Goal: Task Accomplishment & Management: Use online tool/utility

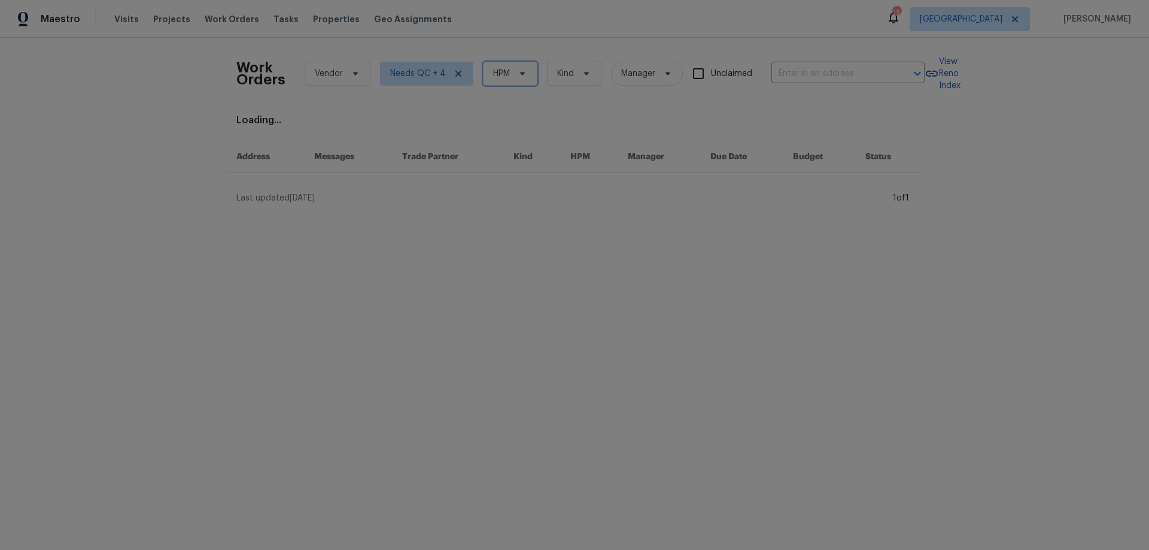
click at [505, 82] on span "HPM" at bounding box center [510, 74] width 54 height 24
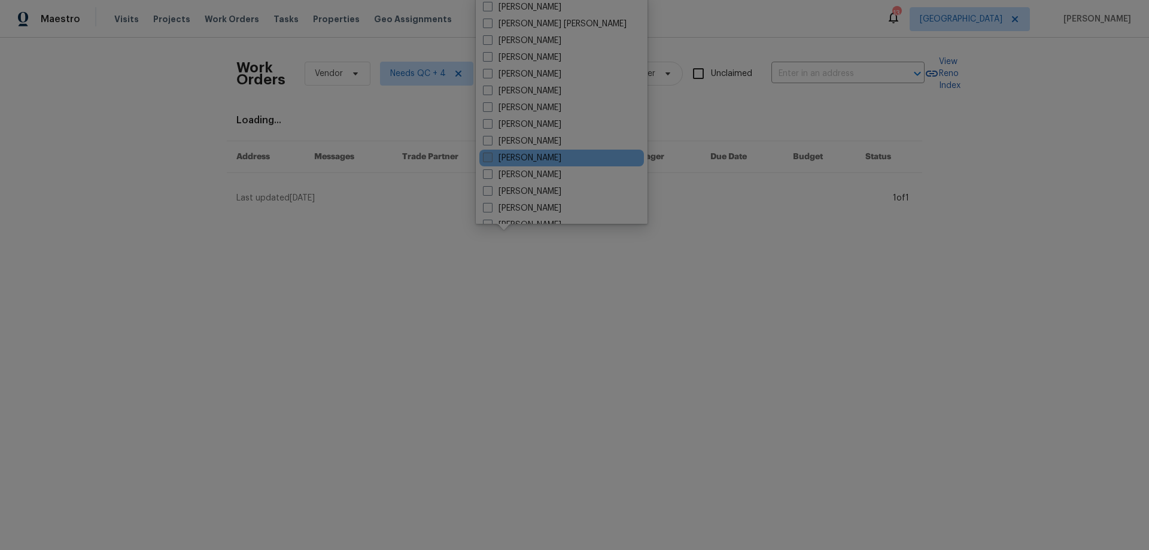
click at [535, 153] on label "[PERSON_NAME]" at bounding box center [522, 158] width 78 height 12
click at [491, 153] on input "[PERSON_NAME]" at bounding box center [487, 156] width 8 height 8
checkbox input "true"
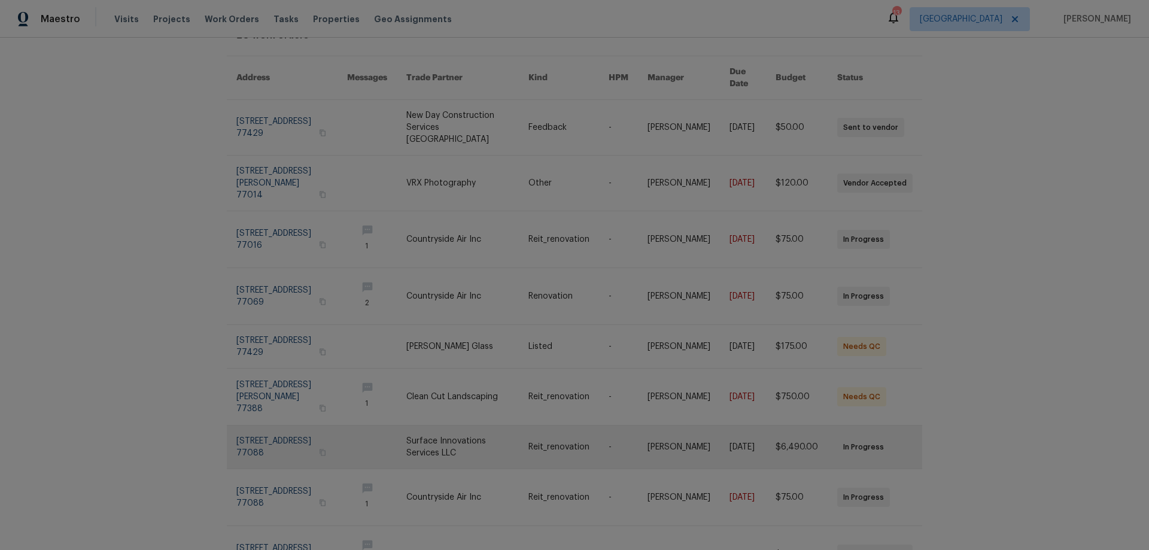
scroll to position [120, 0]
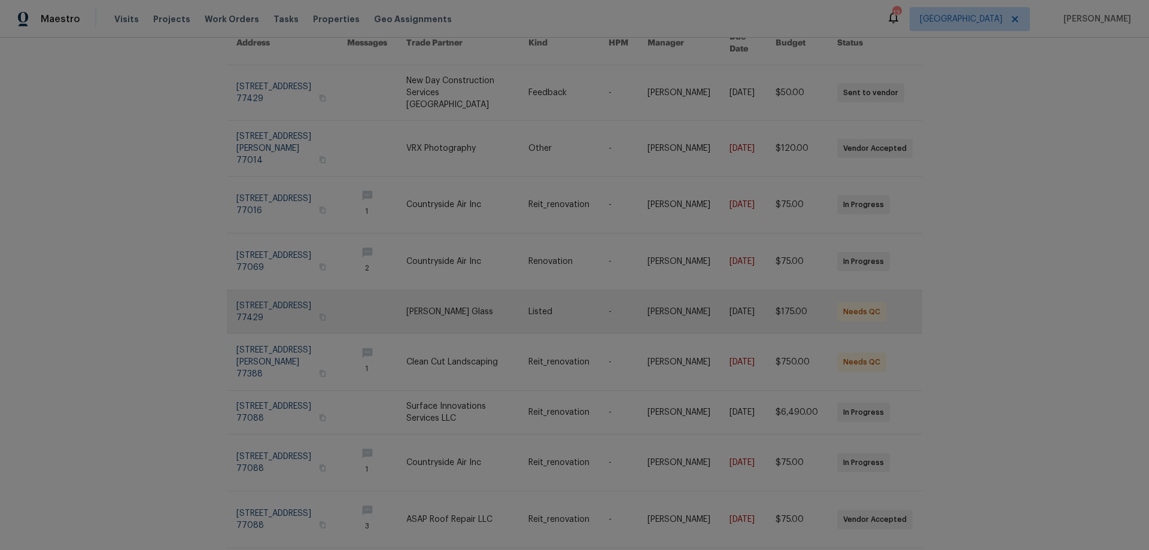
click at [274, 290] on link at bounding box center [291, 311] width 111 height 43
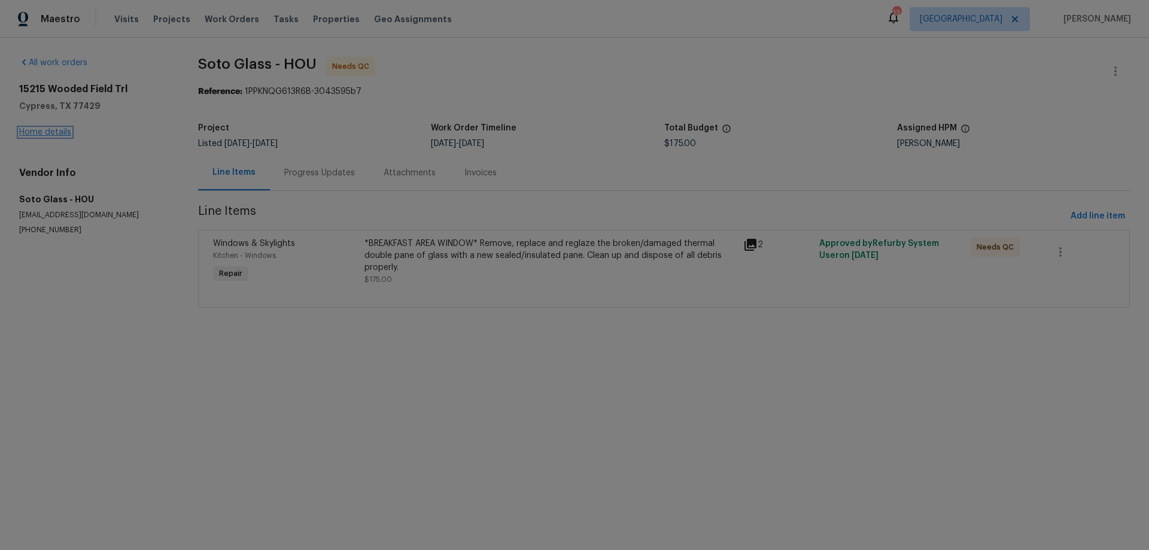
click at [53, 132] on link "Home details" at bounding box center [45, 132] width 52 height 8
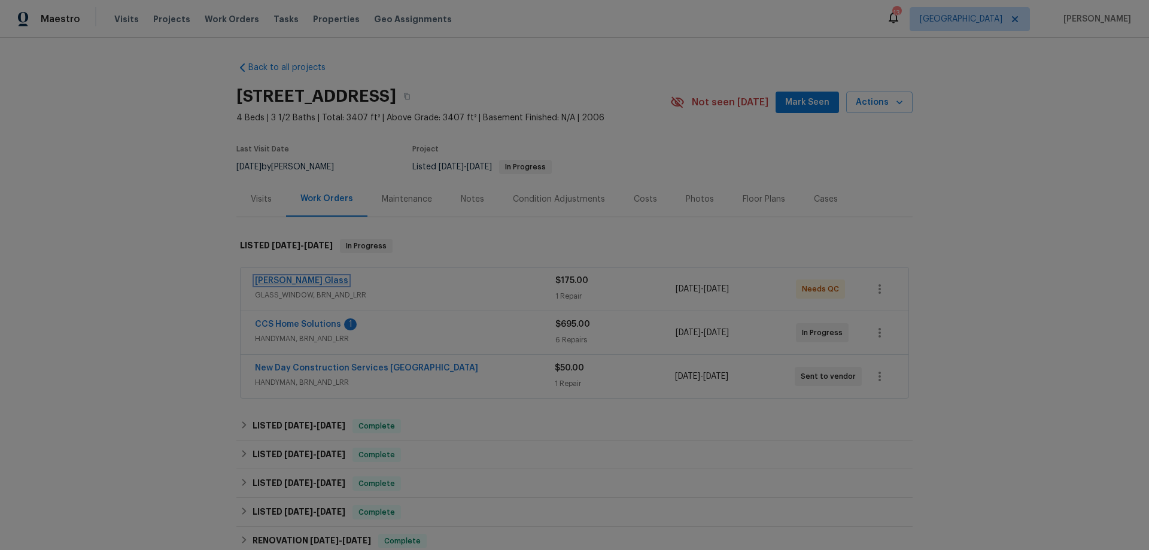
click at [273, 279] on link "Soto Glass" at bounding box center [301, 280] width 93 height 8
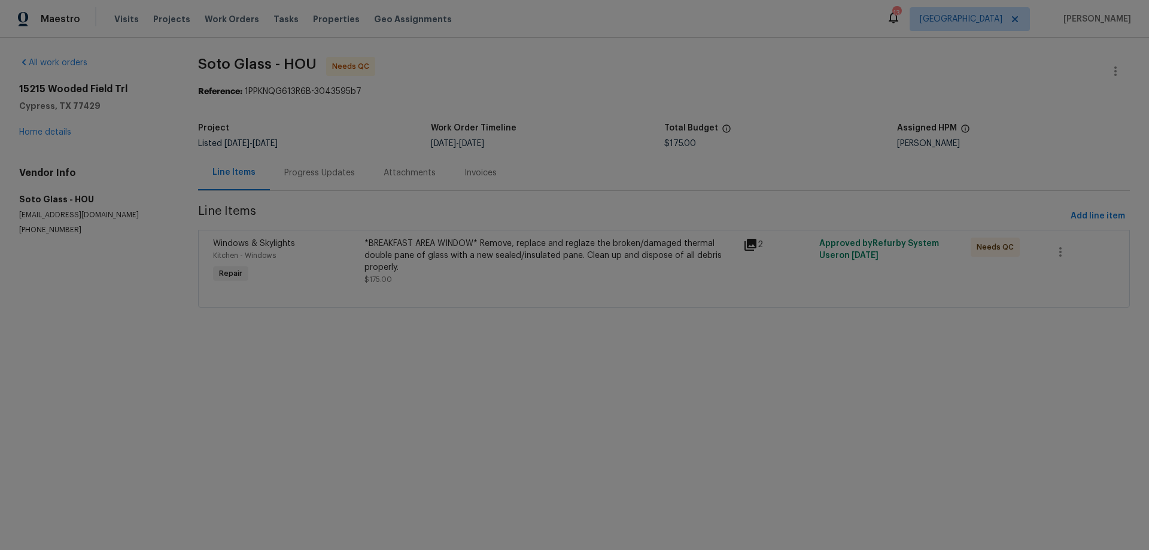
click at [543, 261] on div "*BREAKFAST AREA WINDOW* Remove, replace and reglaze the broken/damaged thermal …" at bounding box center [549, 255] width 371 height 36
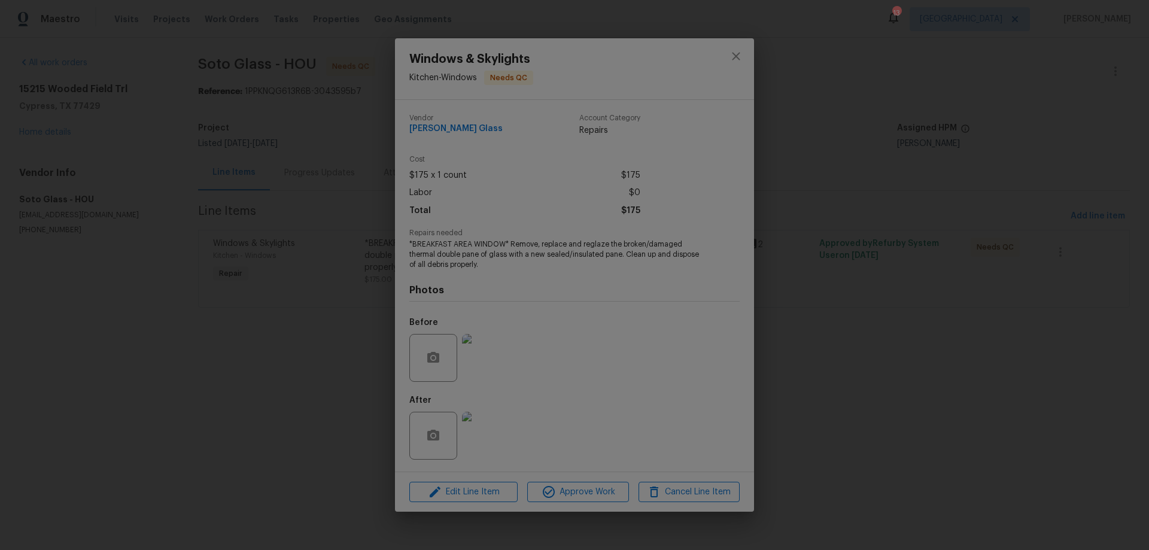
click at [485, 361] on img at bounding box center [486, 358] width 48 height 48
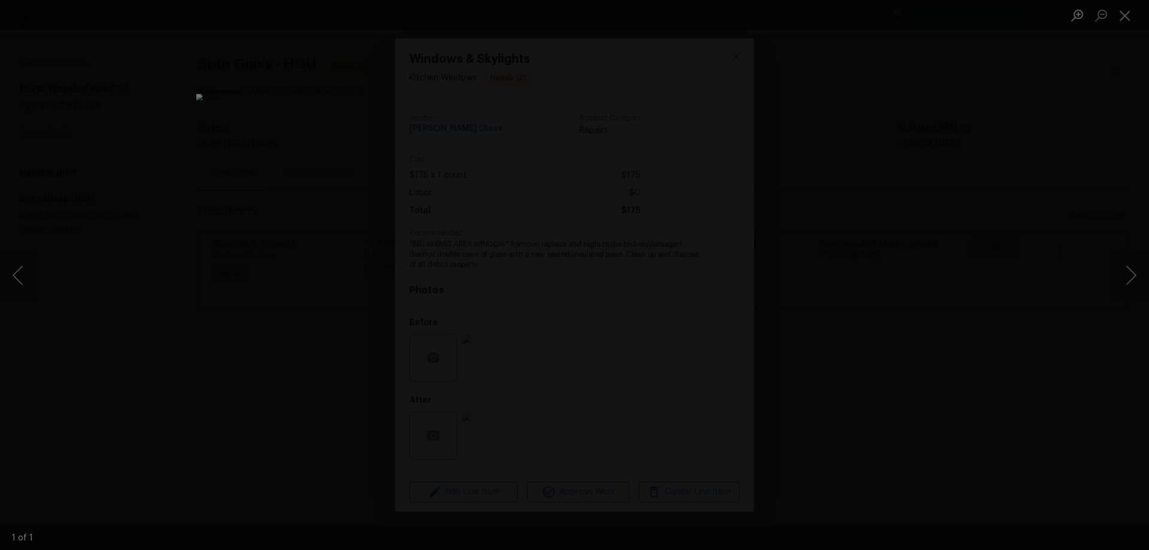
click at [804, 390] on div "Lightbox" at bounding box center [574, 275] width 1149 height 550
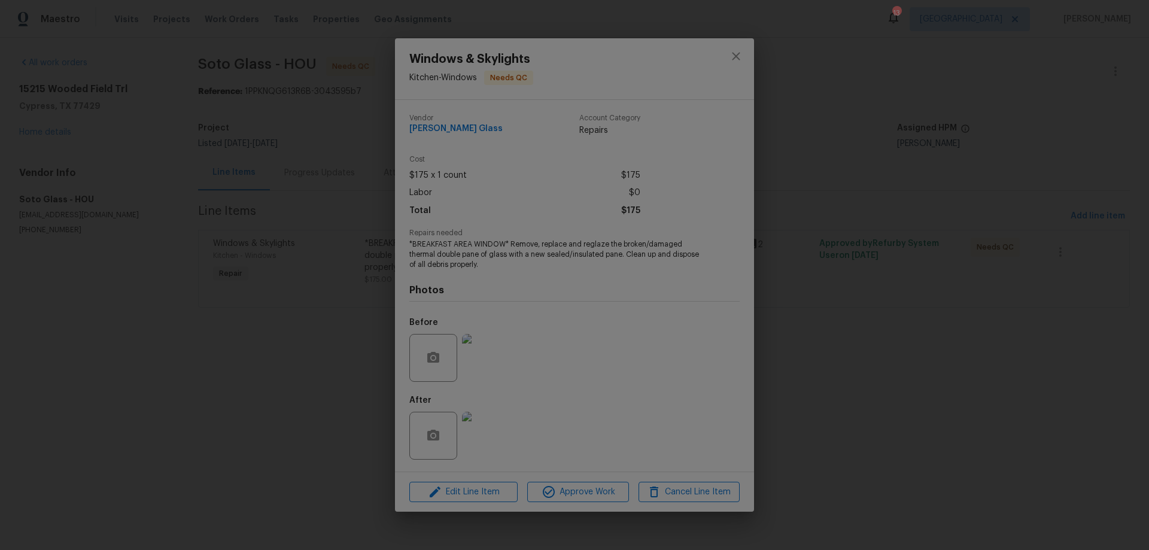
click at [502, 424] on img at bounding box center [486, 436] width 48 height 48
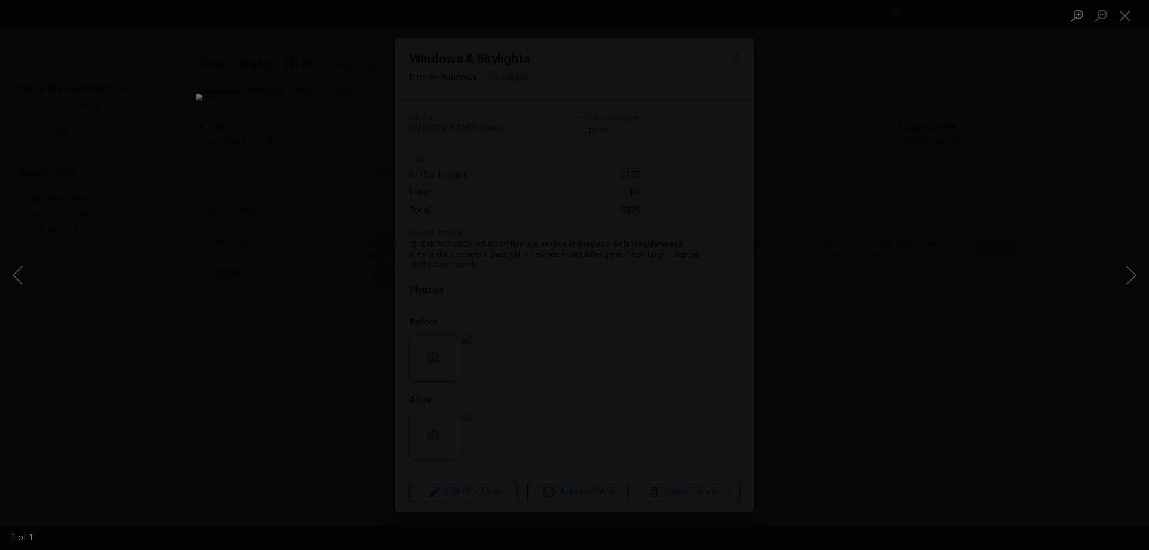
click at [836, 400] on div "Lightbox" at bounding box center [574, 275] width 1149 height 550
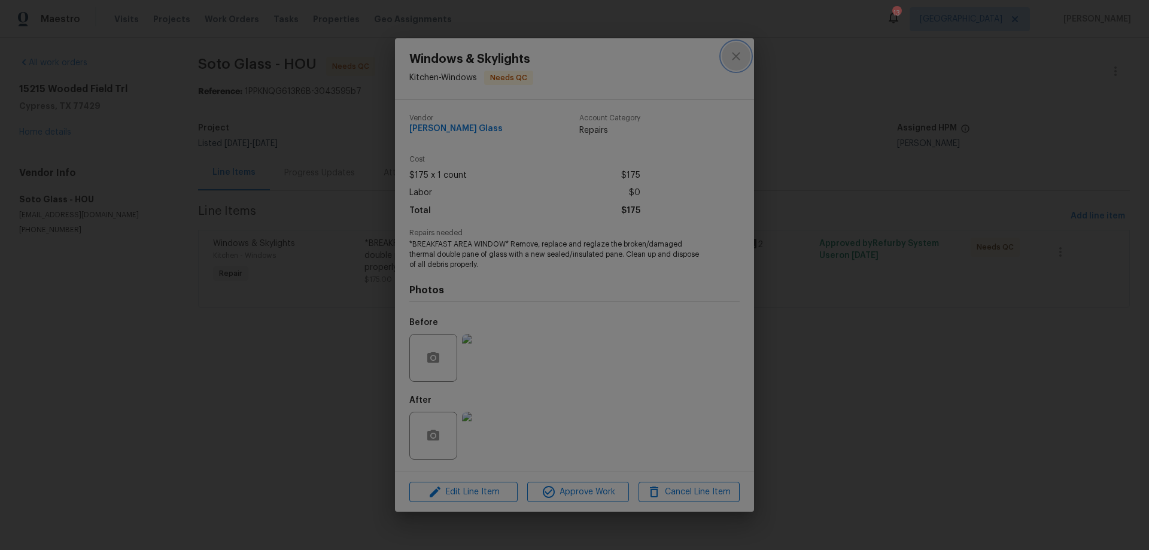
click at [734, 51] on icon "close" at bounding box center [736, 56] width 14 height 14
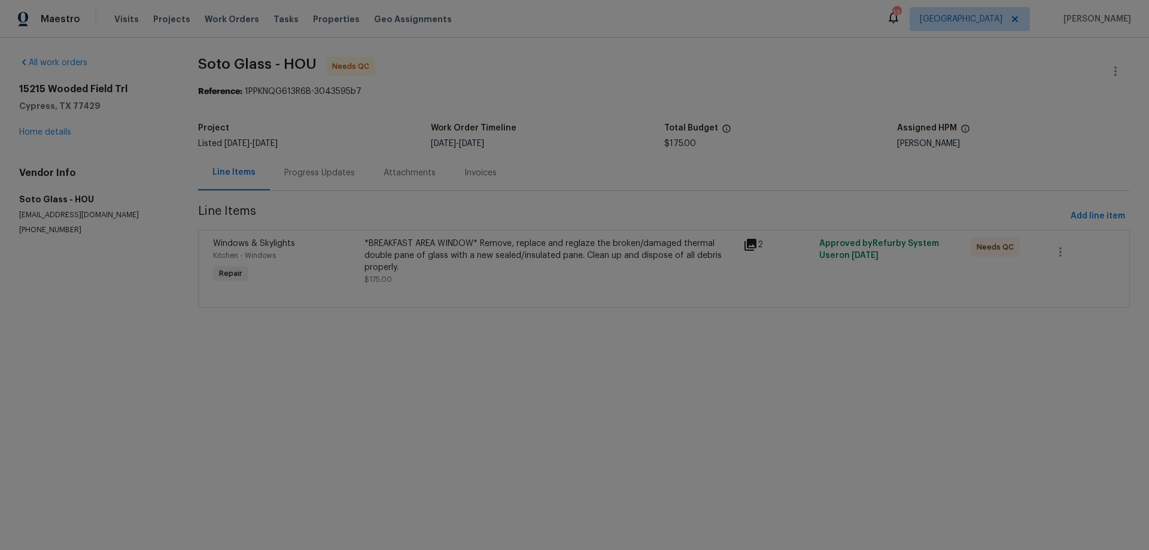
click at [323, 170] on div "Progress Updates" at bounding box center [319, 173] width 71 height 12
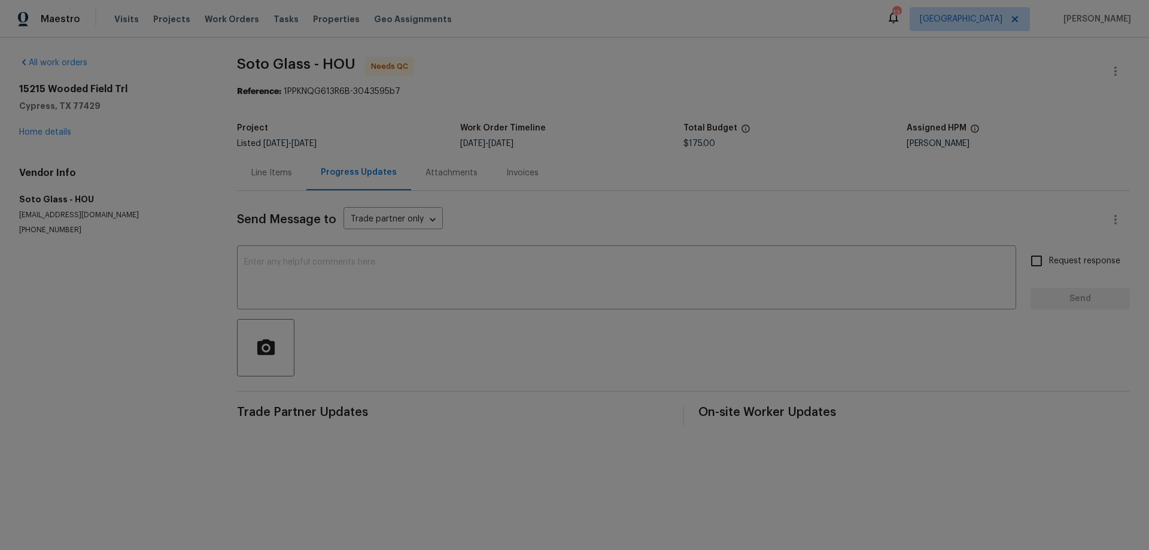
click at [264, 172] on div "Line Items" at bounding box center [271, 173] width 41 height 12
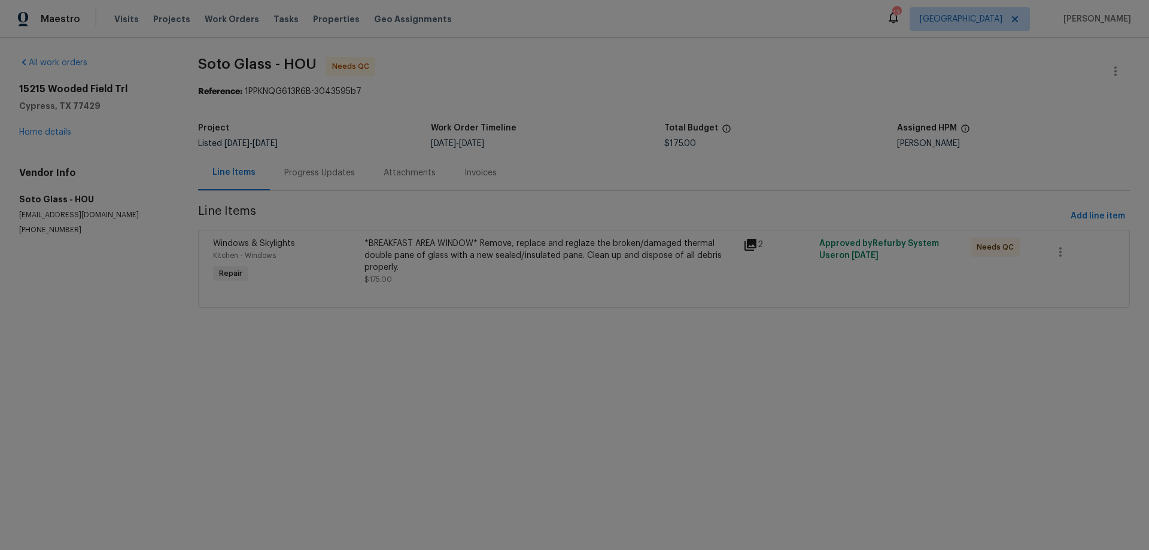
click at [456, 251] on div "*BREAKFAST AREA WINDOW* Remove, replace and reglaze the broken/damaged thermal …" at bounding box center [549, 255] width 371 height 36
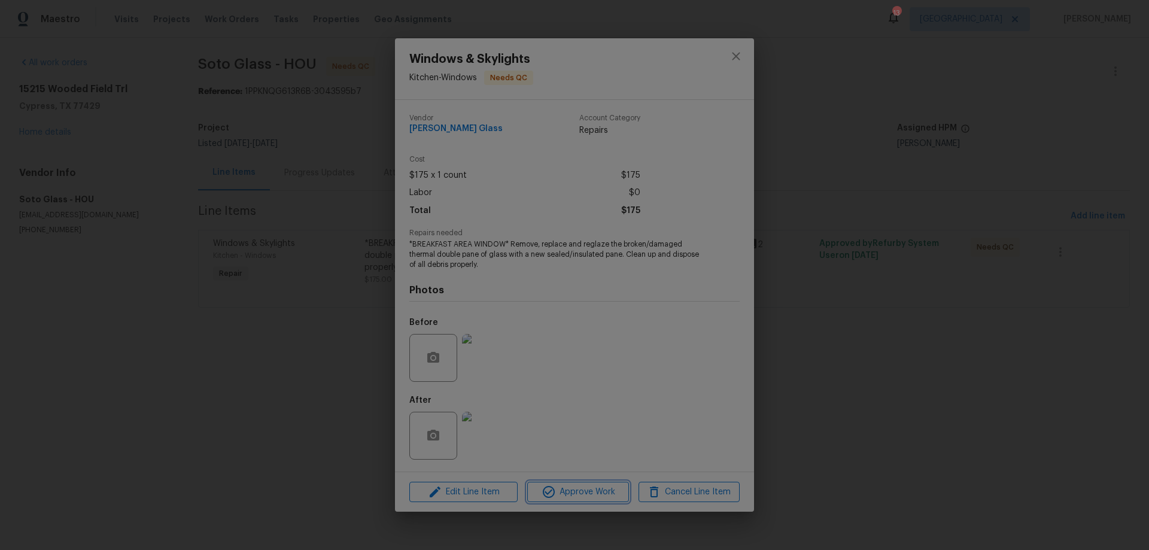
click at [568, 494] on span "Approve Work" at bounding box center [578, 492] width 94 height 15
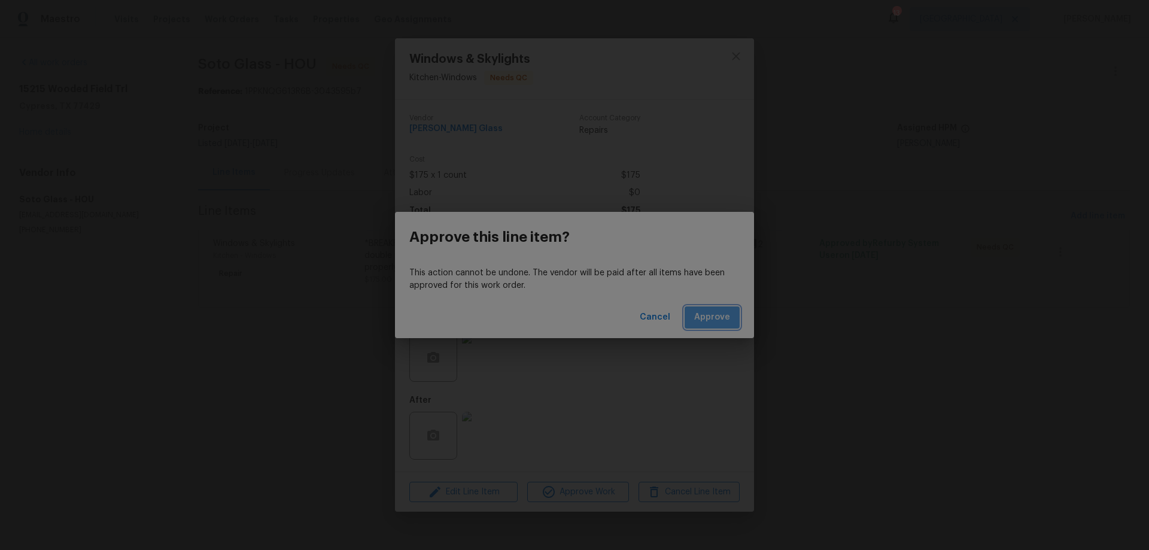
click at [718, 328] on button "Approve" at bounding box center [711, 317] width 55 height 22
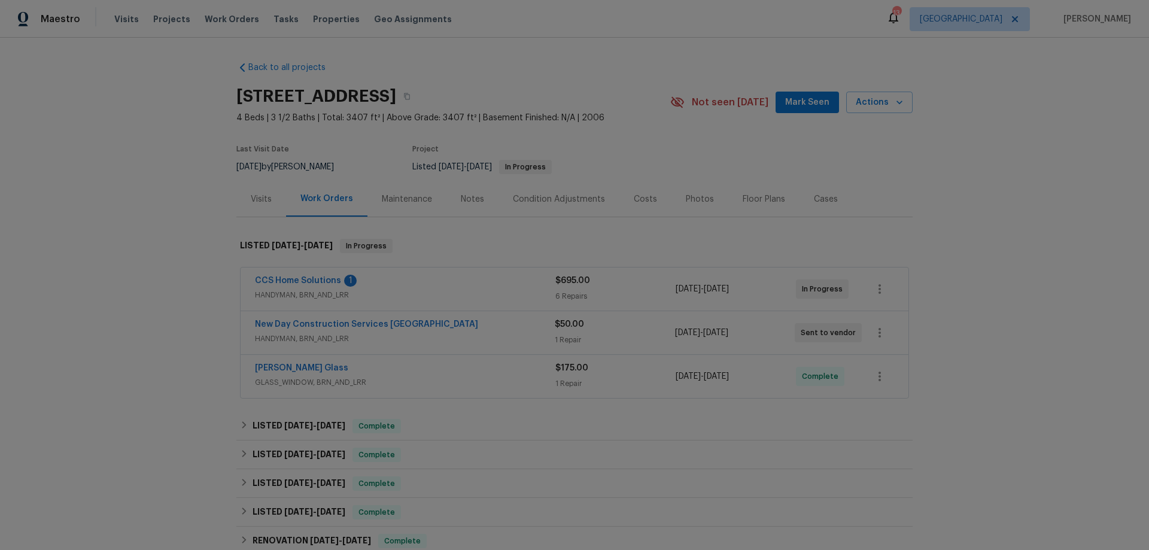
drag, startPoint x: 464, startPoint y: 181, endPoint x: 455, endPoint y: 158, distance: 24.7
drag, startPoint x: 502, startPoint y: 187, endPoint x: 489, endPoint y: 189, distance: 13.3
drag, startPoint x: 0, startPoint y: 0, endPoint x: 501, endPoint y: 208, distance: 542.8
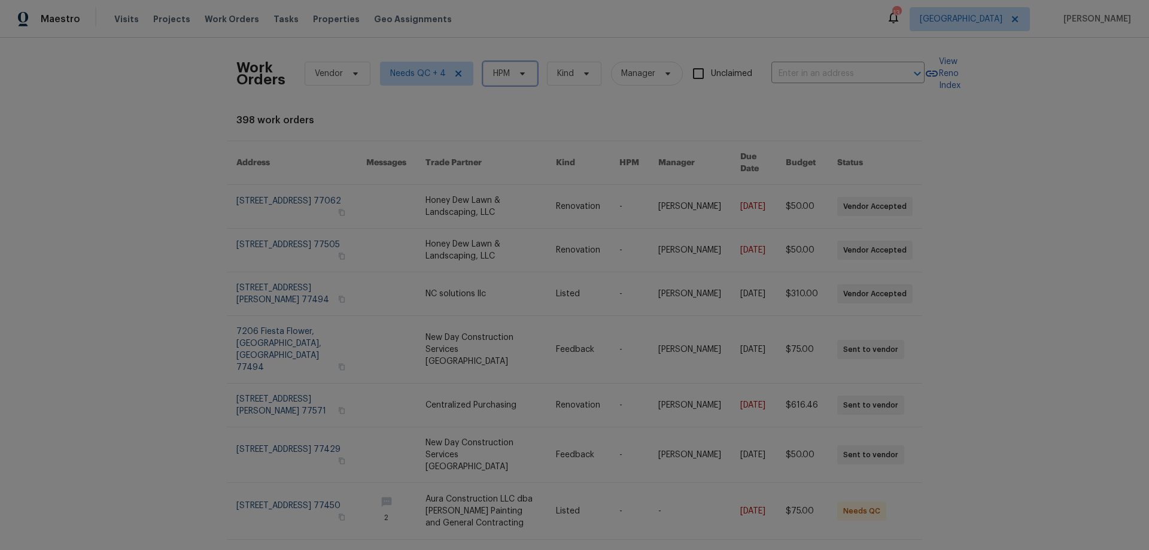
click at [507, 77] on span "HPM" at bounding box center [510, 74] width 54 height 24
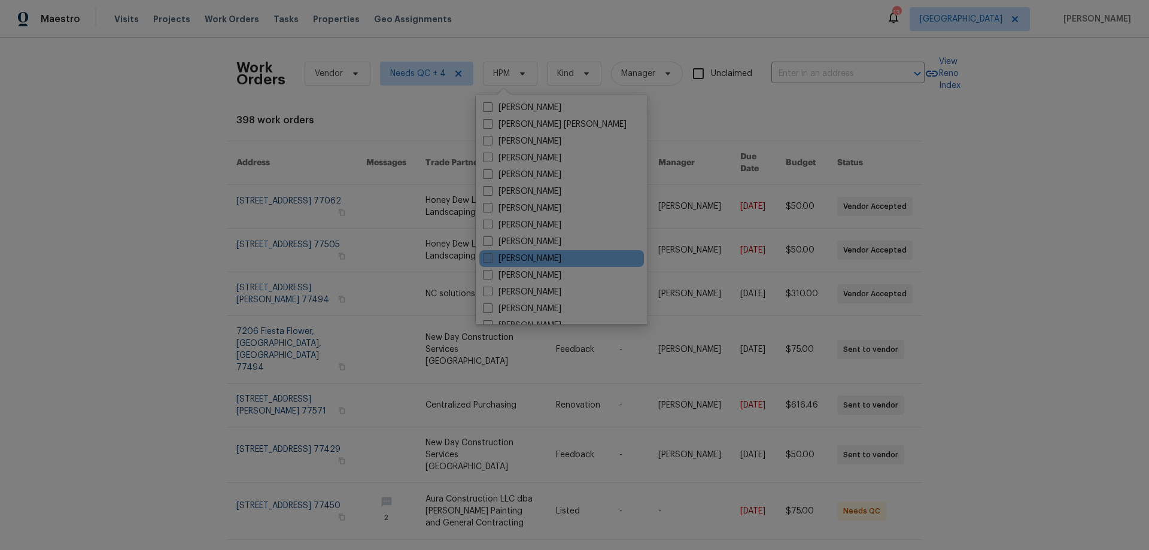
click at [529, 253] on label "[PERSON_NAME]" at bounding box center [522, 258] width 78 height 12
click at [491, 253] on input "[PERSON_NAME]" at bounding box center [487, 256] width 8 height 8
checkbox input "true"
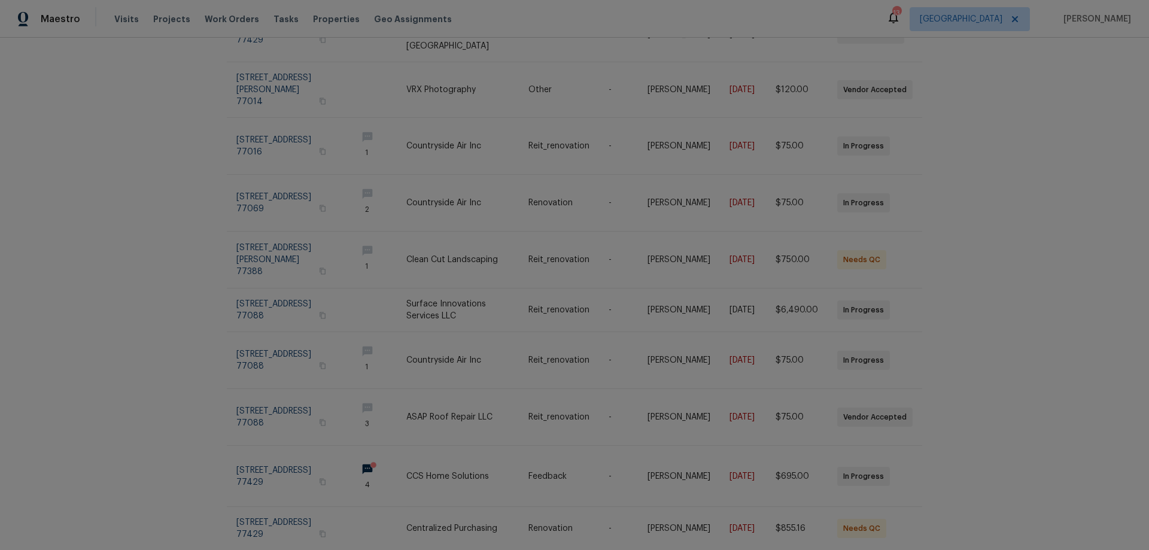
scroll to position [193, 0]
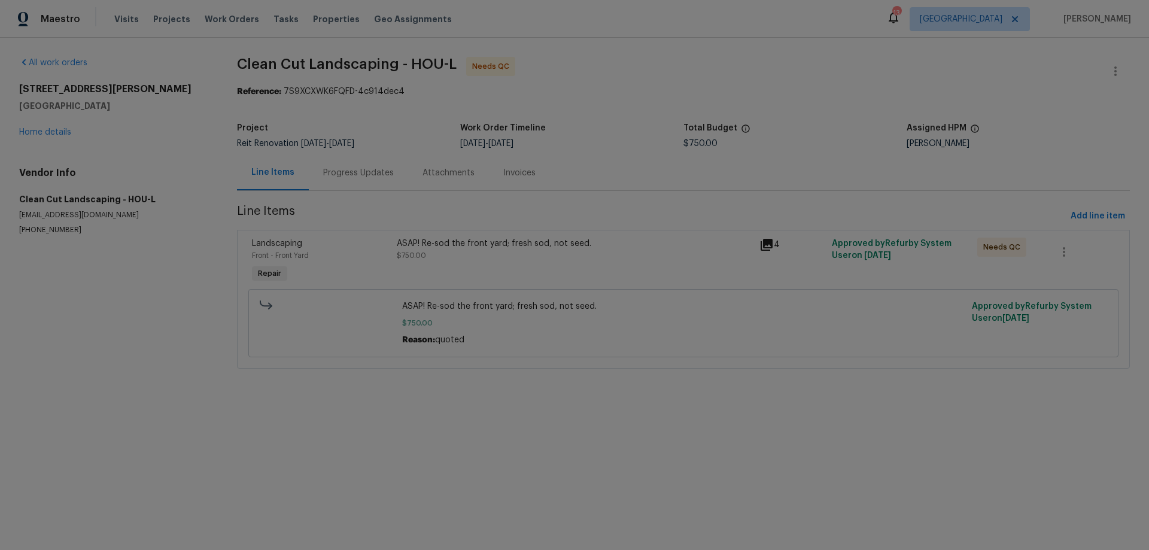
click at [367, 169] on div "Progress Updates" at bounding box center [358, 173] width 71 height 12
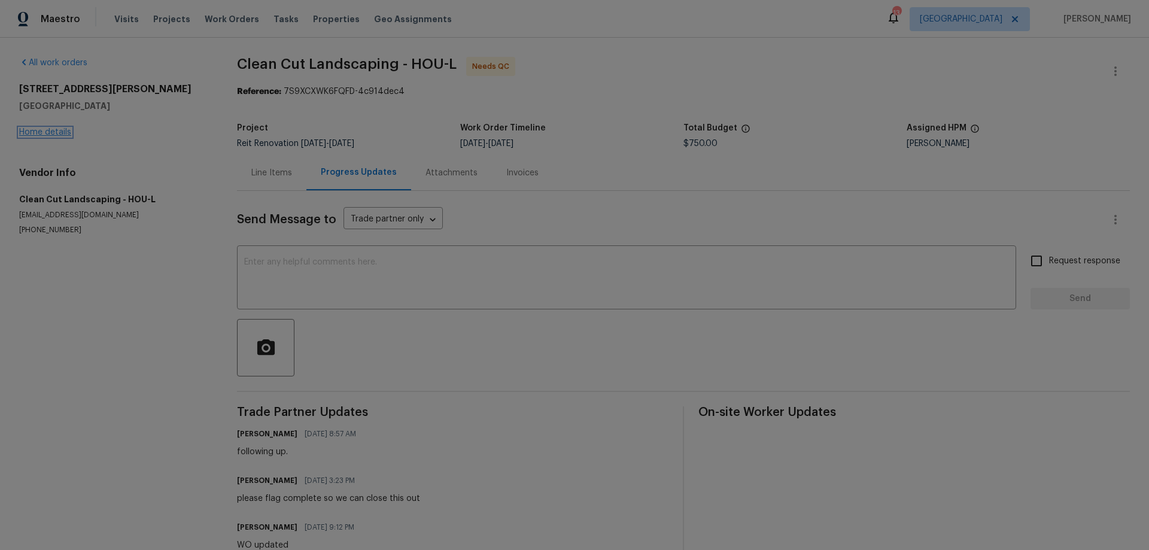
click at [60, 128] on link "Home details" at bounding box center [45, 132] width 52 height 8
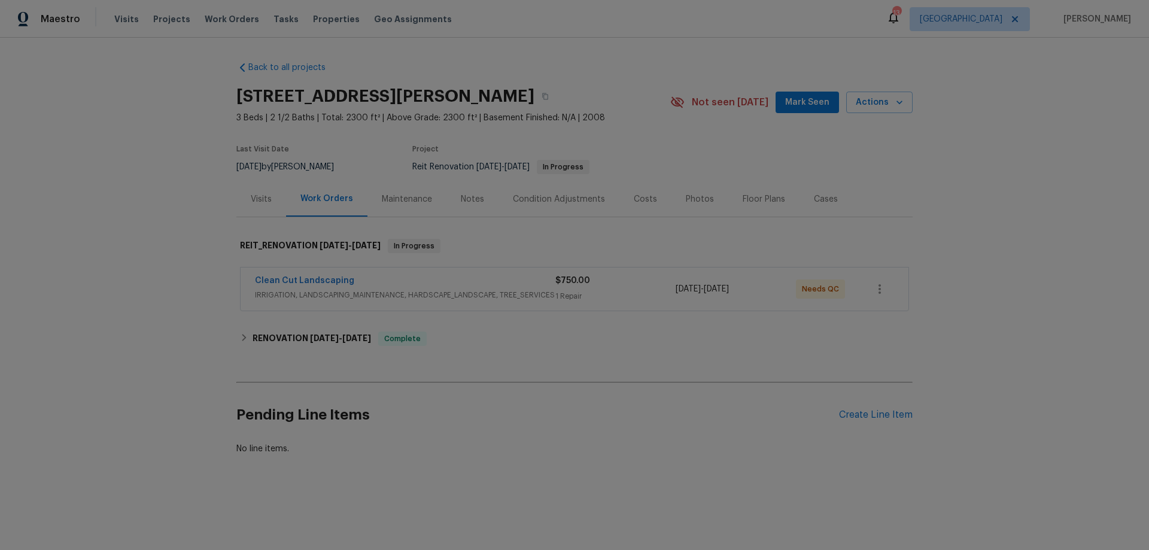
click at [401, 282] on div "Clean Cut Landscaping" at bounding box center [405, 282] width 300 height 14
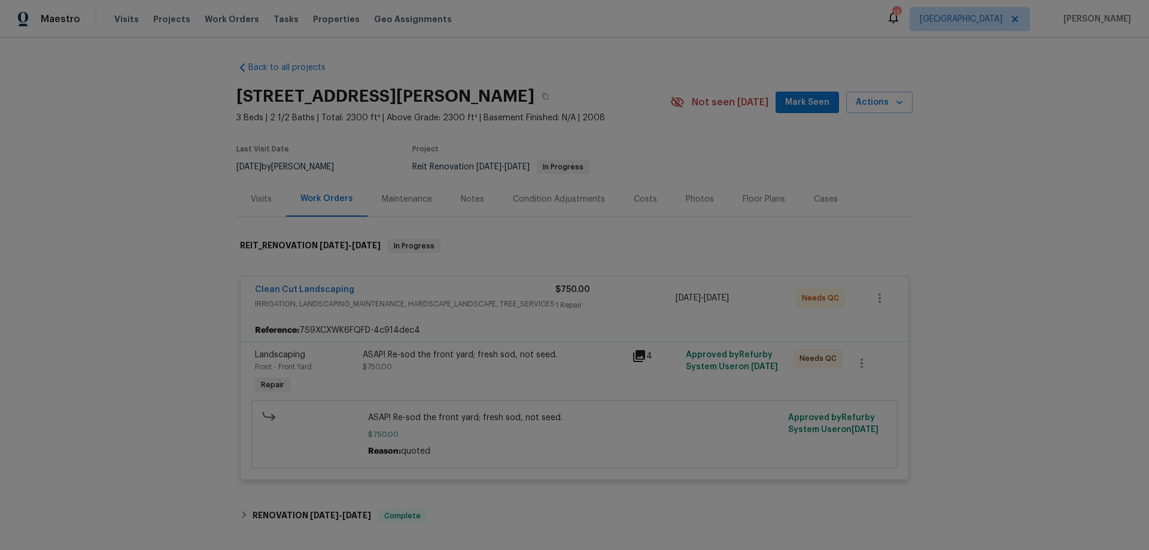
click at [473, 369] on div "ASAP! Re-sod the front yard; fresh sod, not seed. $750.00" at bounding box center [494, 361] width 262 height 24
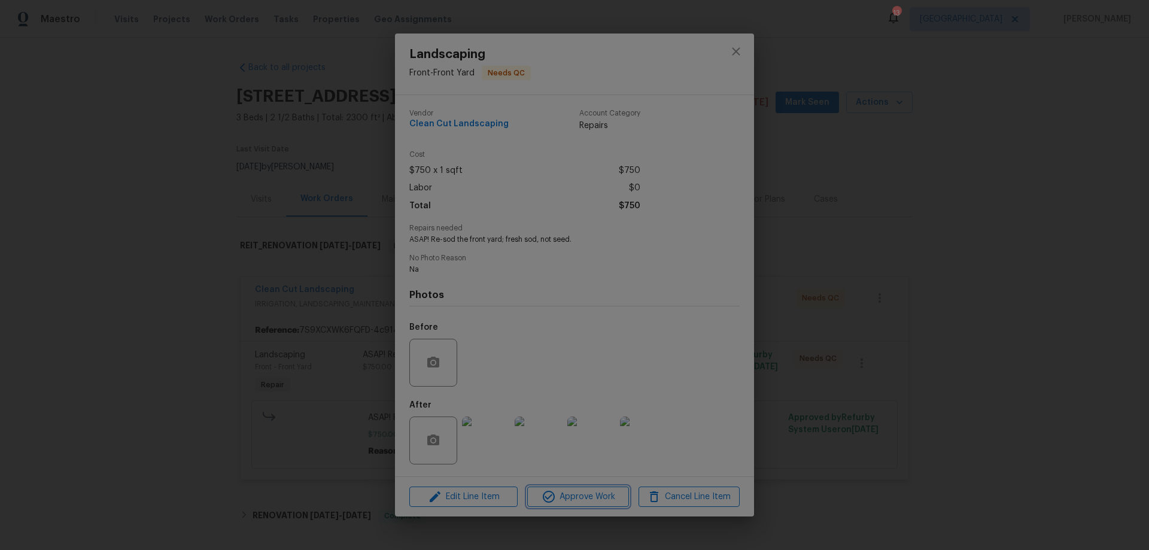
click at [574, 496] on span "Approve Work" at bounding box center [578, 496] width 94 height 15
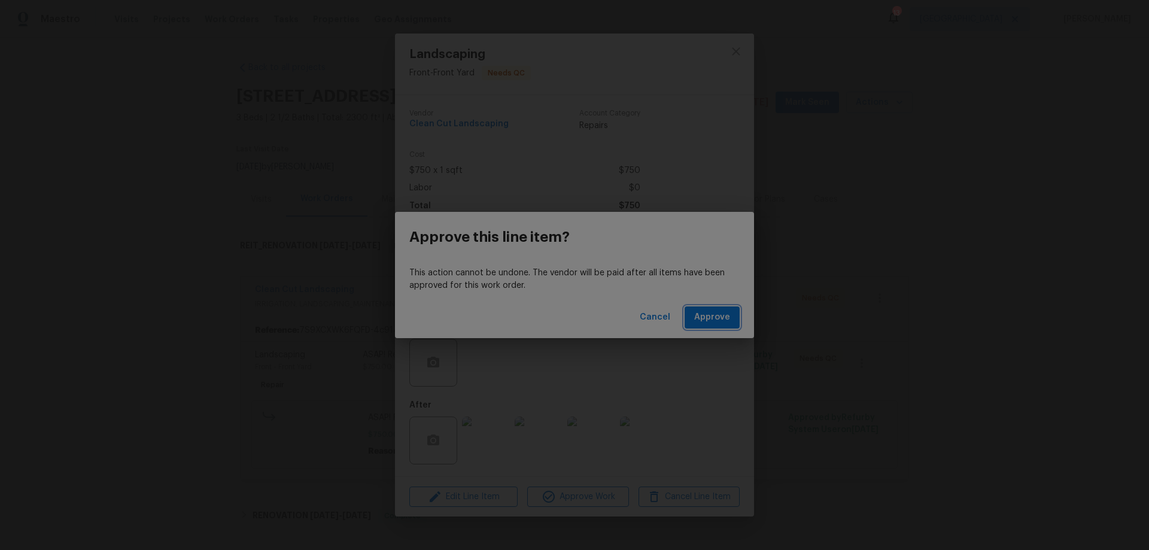
click at [717, 322] on span "Approve" at bounding box center [712, 317] width 36 height 15
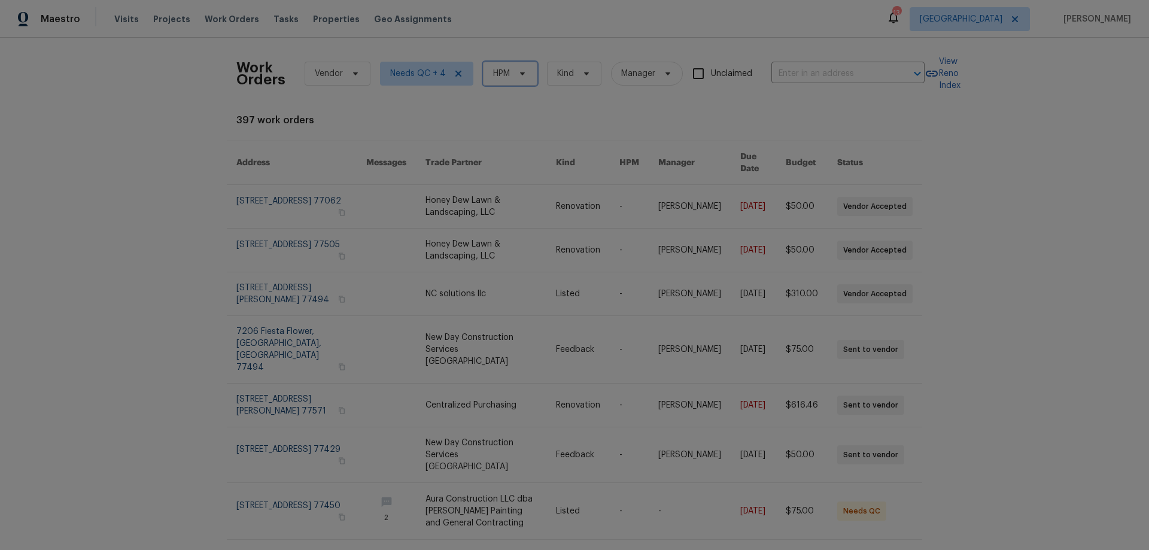
click at [498, 81] on span "HPM" at bounding box center [510, 74] width 54 height 24
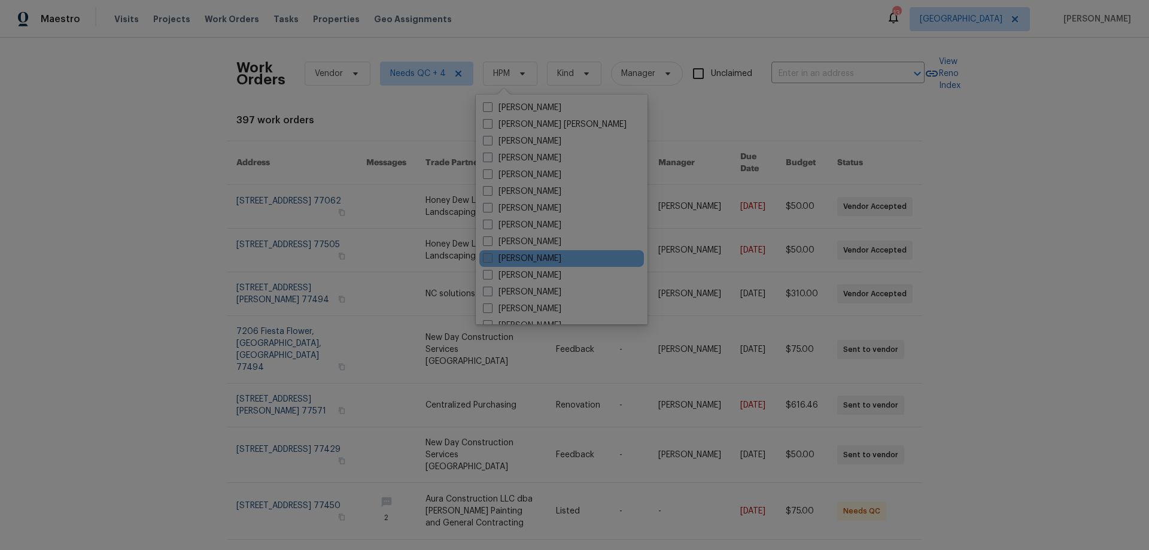
click at [523, 260] on label "[PERSON_NAME]" at bounding box center [522, 258] width 78 height 12
click at [491, 260] on input "[PERSON_NAME]" at bounding box center [487, 256] width 8 height 8
checkbox input "true"
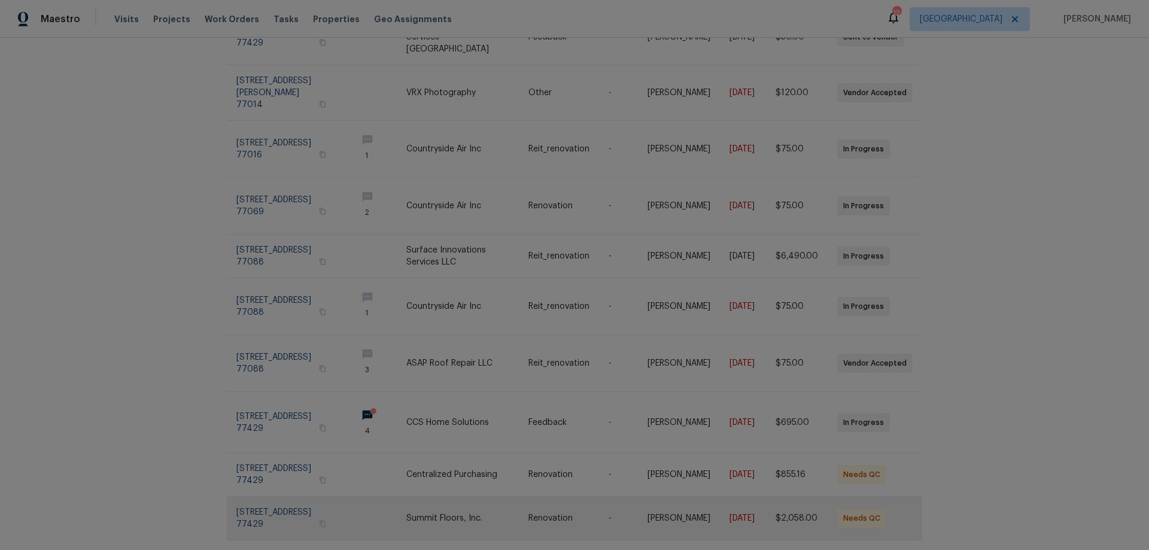
scroll to position [179, 0]
click at [907, 549] on icon at bounding box center [909, 561] width 5 height 8
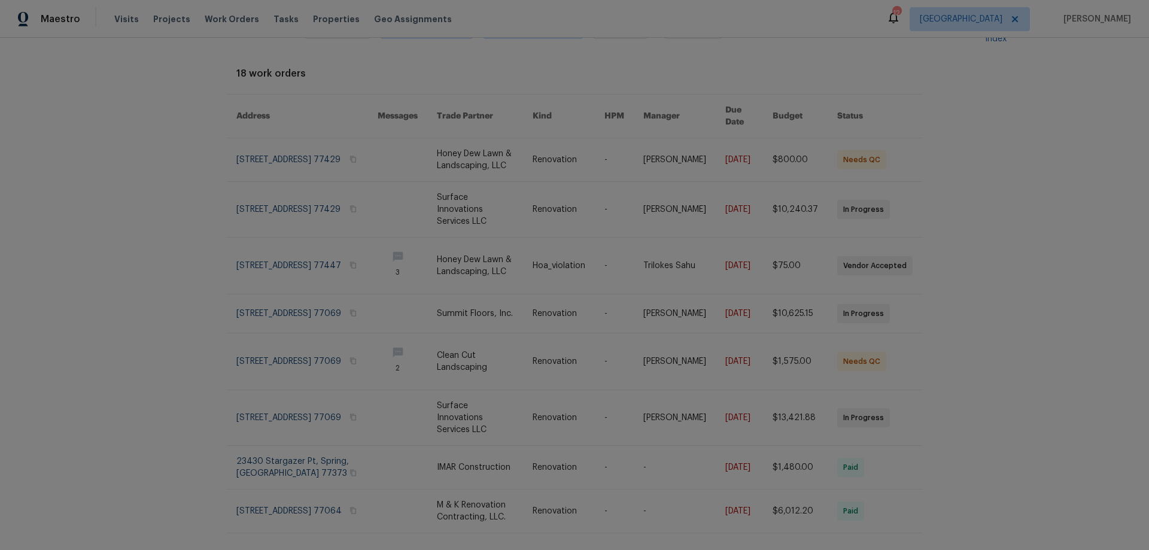
scroll to position [48, 0]
click at [879, 549] on icon at bounding box center [882, 557] width 6 height 10
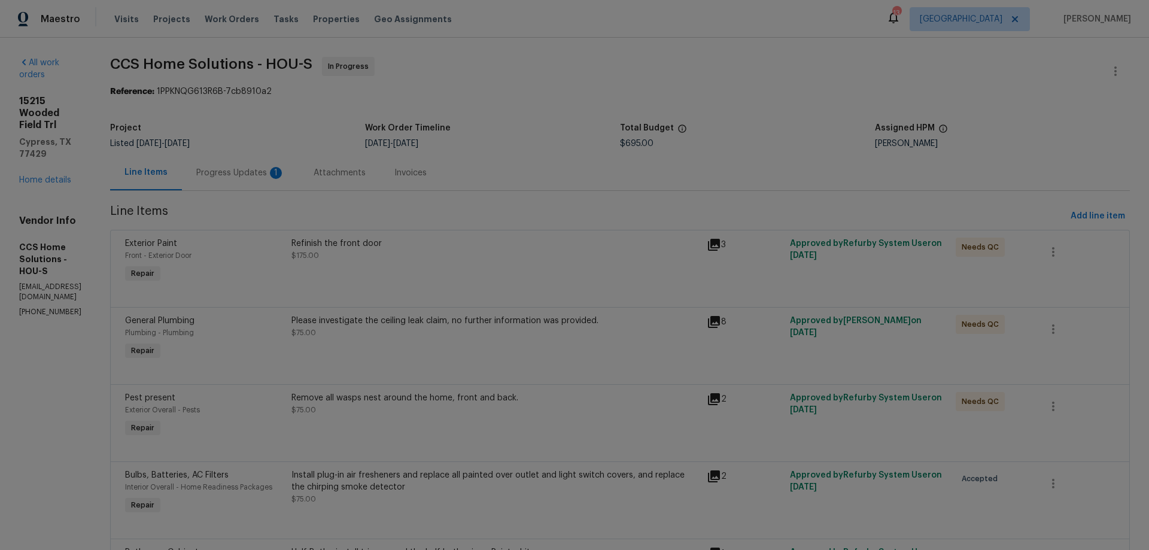
click at [271, 169] on div "Progress Updates 1" at bounding box center [240, 173] width 89 height 12
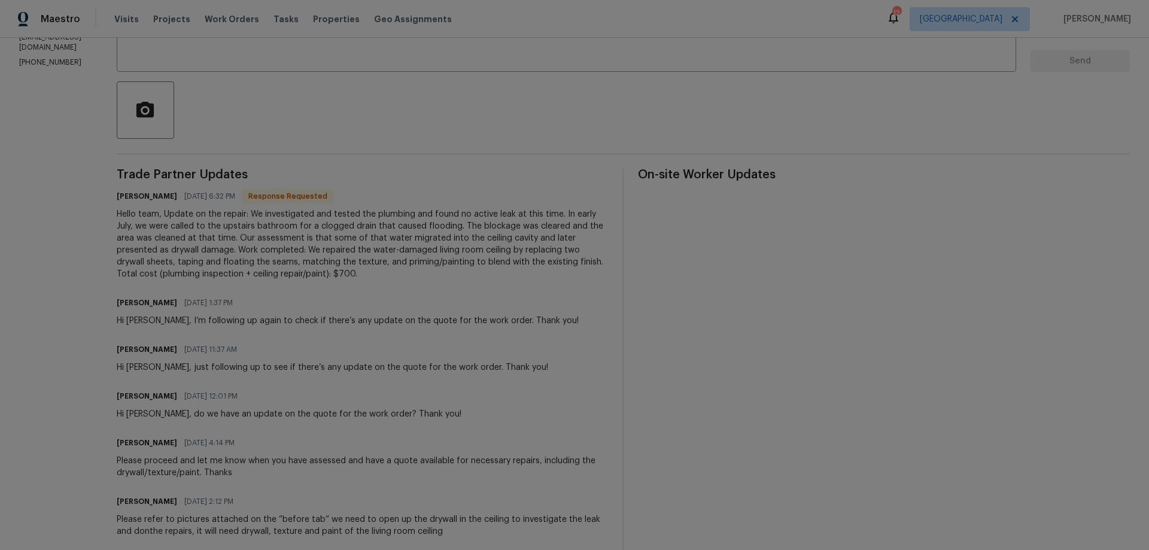
scroll to position [239, 0]
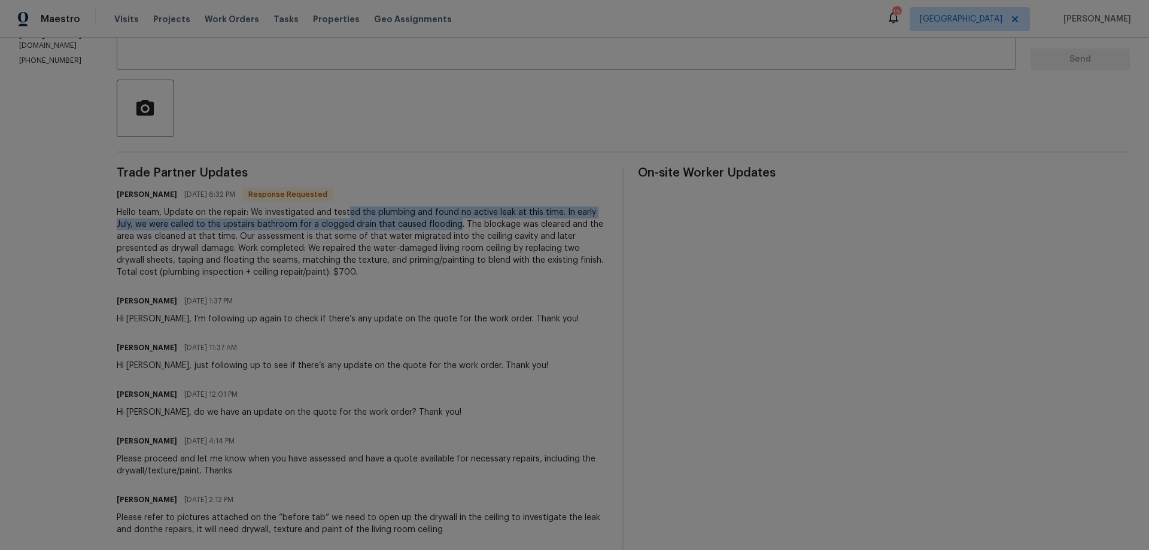
drag, startPoint x: 385, startPoint y: 213, endPoint x: 483, endPoint y: 226, distance: 98.9
click at [483, 226] on div "Hello team, Update on the repair: We investigated and tested the plumbing and f…" at bounding box center [363, 242] width 492 height 72
click at [462, 227] on div "Hello team, Update on the repair: We investigated and tested the plumbing and f…" at bounding box center [363, 242] width 492 height 72
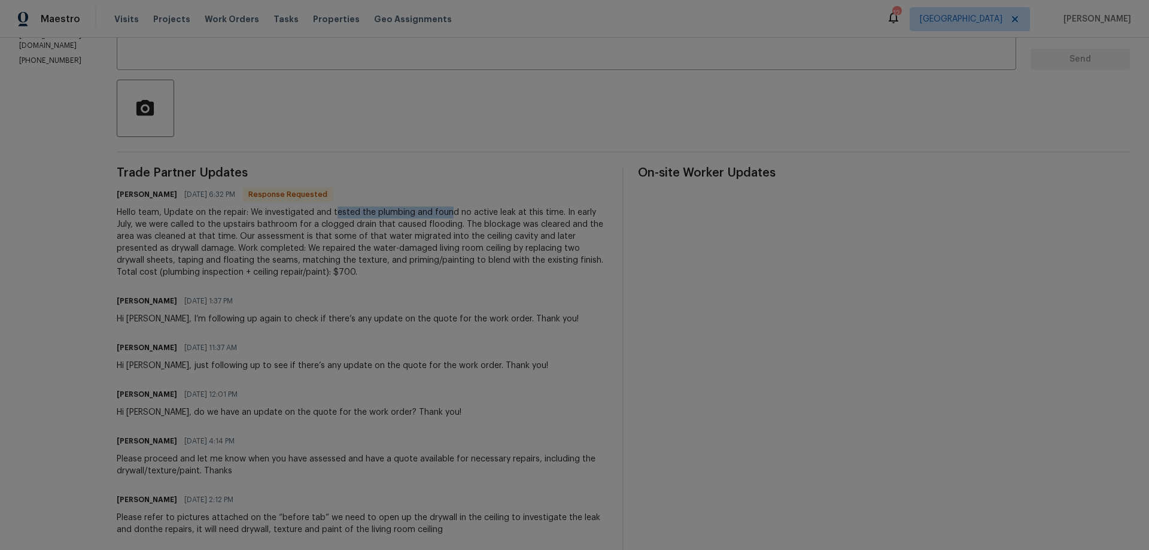
drag, startPoint x: 363, startPoint y: 210, endPoint x: 479, endPoint y: 211, distance: 116.7
click at [479, 211] on div "Hello team, Update on the repair: We investigated and tested the plumbing and f…" at bounding box center [363, 242] width 492 height 72
click at [494, 217] on div "Hello team, Update on the repair: We investigated and tested the plumbing and f…" at bounding box center [363, 242] width 492 height 72
drag, startPoint x: 549, startPoint y: 212, endPoint x: 586, endPoint y: 223, distance: 38.8
click at [586, 216] on div "Hello team, Update on the repair: We investigated and tested the plumbing and f…" at bounding box center [363, 242] width 492 height 72
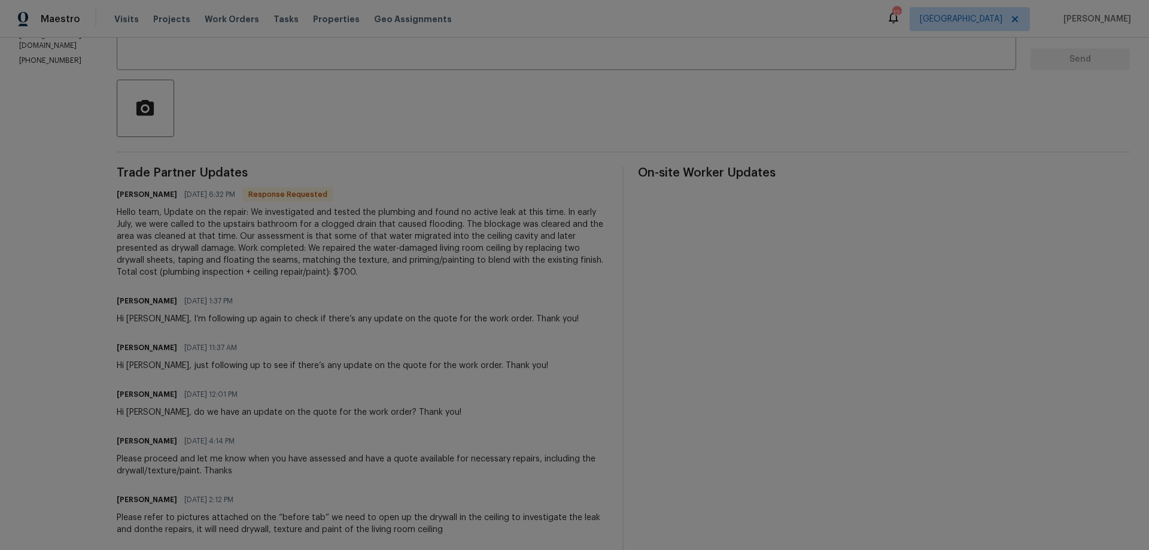
click at [581, 232] on div "Hello team, Update on the repair: We investigated and tested the plumbing and f…" at bounding box center [363, 242] width 492 height 72
drag, startPoint x: 236, startPoint y: 220, endPoint x: 331, endPoint y: 220, distance: 95.7
click at [331, 220] on div "Hello team, Update on the repair: We investigated and tested the plumbing and f…" at bounding box center [363, 242] width 492 height 72
click at [324, 228] on div "Hello team, Update on the repair: We investigated and tested the plumbing and f…" at bounding box center [363, 242] width 492 height 72
drag, startPoint x: 346, startPoint y: 223, endPoint x: 449, endPoint y: 234, distance: 103.5
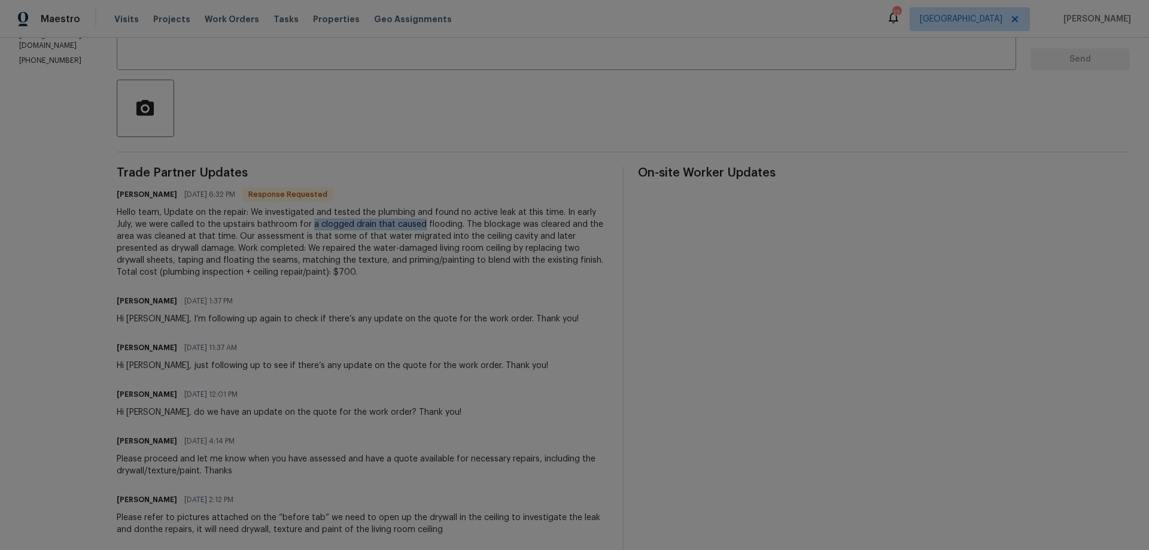
click at [449, 229] on div "Hello team, Update on the repair: We investigated and tested the plumbing and f…" at bounding box center [363, 242] width 492 height 72
click at [451, 248] on div "Hello team, Update on the repair: We investigated and tested the plumbing and f…" at bounding box center [363, 242] width 492 height 72
drag, startPoint x: 492, startPoint y: 223, endPoint x: 547, endPoint y: 246, distance: 60.0
click at [552, 232] on div "Hello team, Update on the repair: We investigated and tested the plumbing and f…" at bounding box center [363, 242] width 492 height 72
click at [537, 255] on div "Hello team, Update on the repair: We investigated and tested the plumbing and f…" at bounding box center [363, 242] width 492 height 72
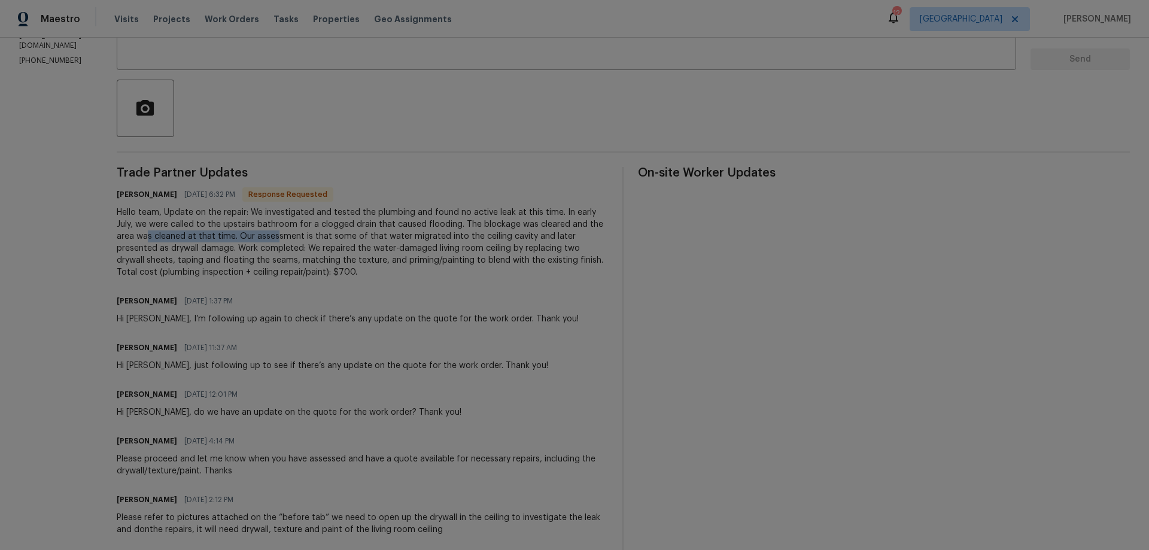
drag, startPoint x: 246, startPoint y: 236, endPoint x: 386, endPoint y: 245, distance: 140.3
click at [357, 237] on div "Hello team, Update on the repair: We investigated and tested the plumbing and f…" at bounding box center [363, 242] width 492 height 72
click at [383, 257] on div "Hello team, Update on the repair: We investigated and tested the plumbing and f…" at bounding box center [363, 242] width 492 height 72
drag, startPoint x: 364, startPoint y: 233, endPoint x: 500, endPoint y: 242, distance: 136.1
click at [499, 242] on div "Hello team, Update on the repair: We investigated and tested the plumbing and f…" at bounding box center [363, 242] width 492 height 72
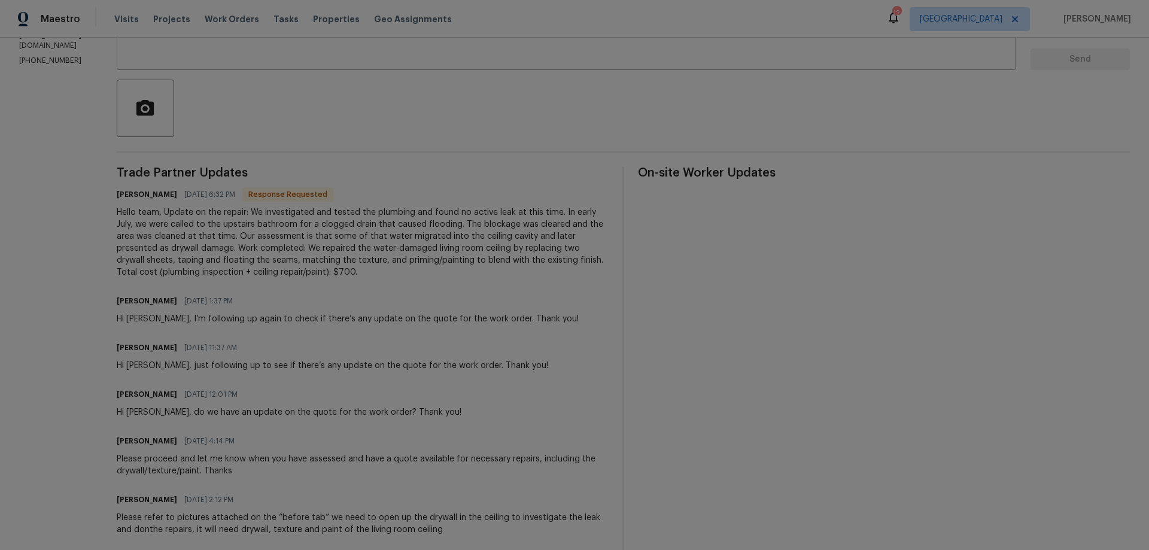
click at [486, 266] on div "Hello team, Update on the repair: We investigated and tested the plumbing and f…" at bounding box center [363, 242] width 492 height 72
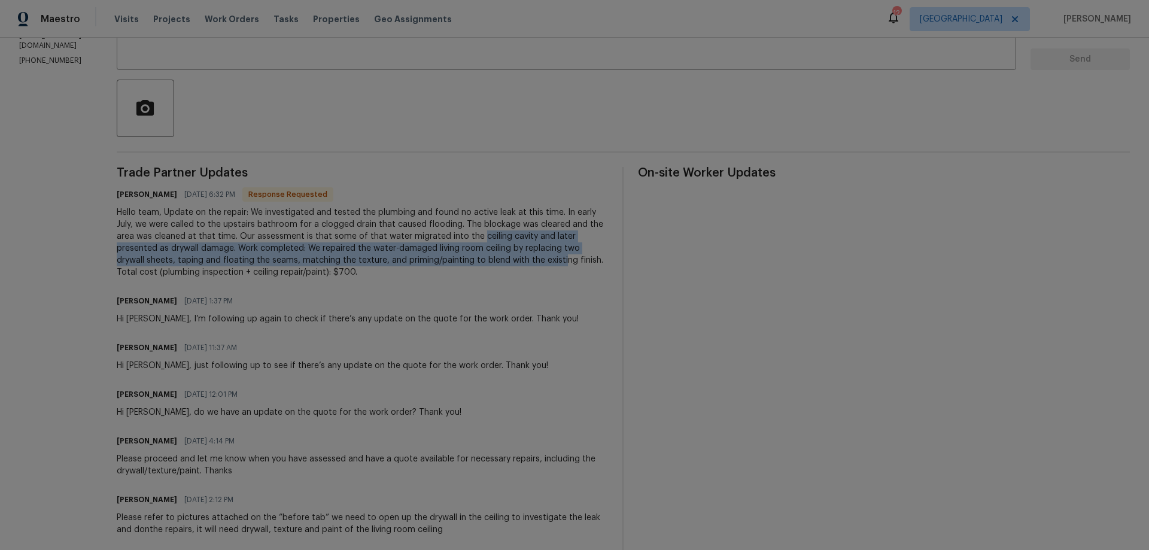
drag, startPoint x: 527, startPoint y: 234, endPoint x: 590, endPoint y: 257, distance: 67.0
click at [590, 256] on div "Hello team, Update on the repair: We investigated and tested the plumbing and f…" at bounding box center [363, 242] width 492 height 72
click at [457, 258] on div "Hello team, Update on the repair: We investigated and tested the plumbing and f…" at bounding box center [363, 242] width 492 height 72
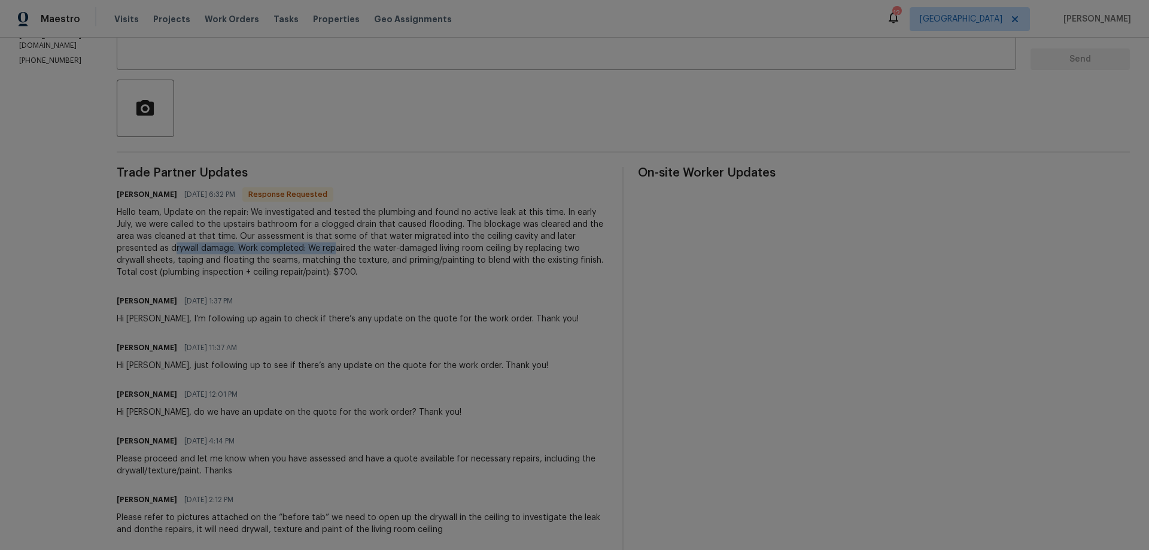
drag, startPoint x: 202, startPoint y: 251, endPoint x: 377, endPoint y: 258, distance: 174.8
click at [376, 249] on div "Hello team, Update on the repair: We investigated and tested the plumbing and f…" at bounding box center [363, 242] width 492 height 72
click at [368, 279] on div "Trade Partner Updates Julice Millan 09/10/2025 6:32 PM Response Requested Hello…" at bounding box center [363, 510] width 492 height 687
drag, startPoint x: 428, startPoint y: 239, endPoint x: 530, endPoint y: 243, distance: 101.8
click at [530, 243] on div "Hello team, Update on the repair: We investigated and tested the plumbing and f…" at bounding box center [363, 242] width 492 height 72
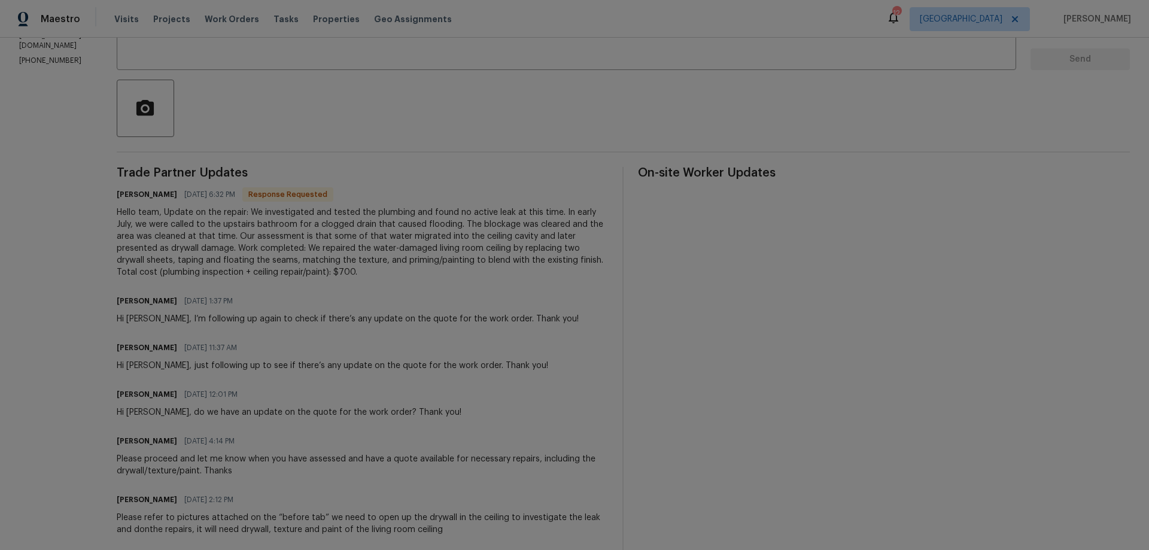
click at [489, 266] on div "Hello team, Update on the repair: We investigated and tested the plumbing and f…" at bounding box center [363, 242] width 492 height 72
drag, startPoint x: 373, startPoint y: 248, endPoint x: 475, endPoint y: 251, distance: 101.7
click at [473, 250] on div "Hello team, Update on the repair: We investigated and tested the plumbing and f…" at bounding box center [363, 242] width 492 height 72
click at [460, 260] on div "Hello team, Update on the repair: We investigated and tested the plumbing and f…" at bounding box center [363, 242] width 492 height 72
drag, startPoint x: 470, startPoint y: 243, endPoint x: 543, endPoint y: 245, distance: 73.0
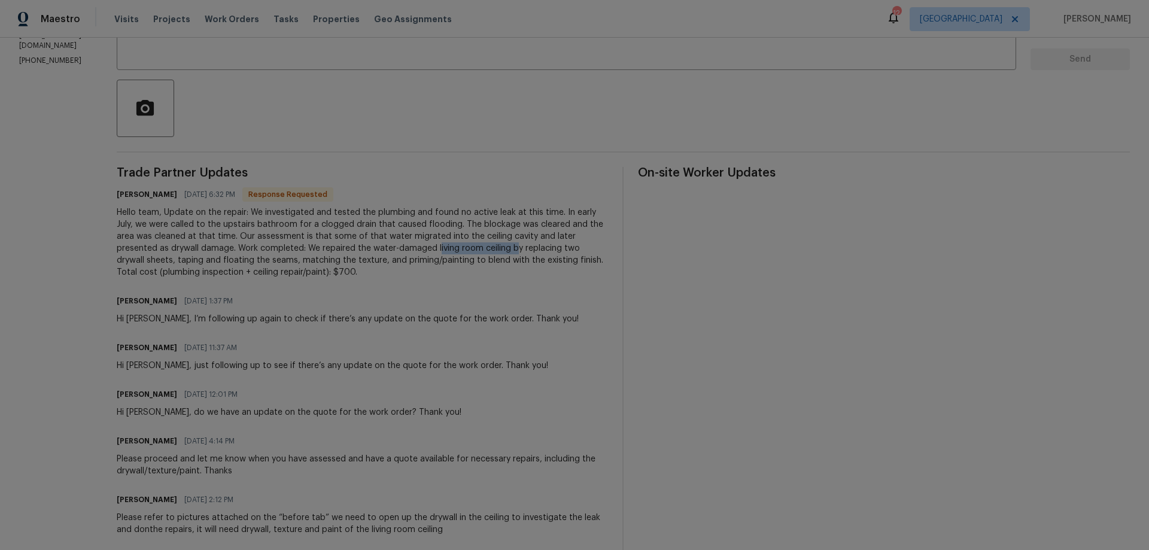
click at [543, 245] on div "Hello team, Update on the repair: We investigated and tested the plumbing and f…" at bounding box center [363, 242] width 492 height 72
click at [547, 260] on div "Hello team, Update on the repair: We investigated and tested the plumbing and f…" at bounding box center [363, 242] width 492 height 72
drag, startPoint x: 190, startPoint y: 261, endPoint x: 355, endPoint y: 263, distance: 165.1
click at [351, 258] on div "Hello team, Update on the repair: We investigated and tested the plumbing and f…" at bounding box center [363, 242] width 492 height 72
click at [377, 270] on div "Hello team, Update on the repair: We investigated and tested the plumbing and f…" at bounding box center [363, 242] width 492 height 72
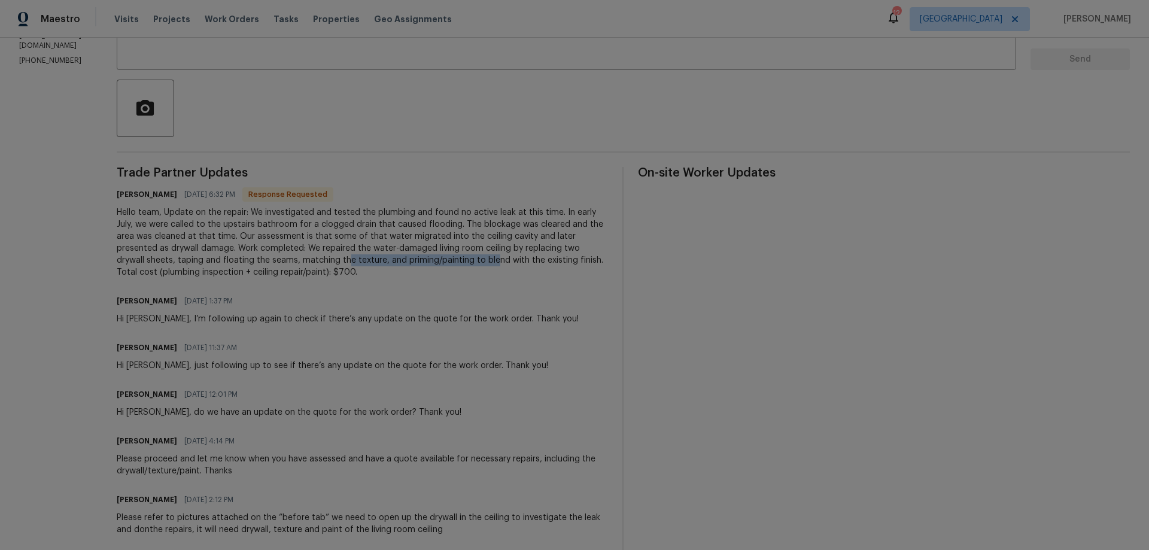
drag, startPoint x: 470, startPoint y: 263, endPoint x: 522, endPoint y: 261, distance: 52.1
click at [522, 261] on div "Hello team, Update on the repair: We investigated and tested the plumbing and f…" at bounding box center [363, 242] width 492 height 72
click at [532, 271] on div "Hello team, Update on the repair: We investigated and tested the plumbing and f…" at bounding box center [363, 242] width 492 height 72
drag, startPoint x: 209, startPoint y: 273, endPoint x: 407, endPoint y: 271, distance: 198.0
click at [407, 271] on div "Hello team, Update on the repair: We investigated and tested the plumbing and f…" at bounding box center [363, 242] width 492 height 72
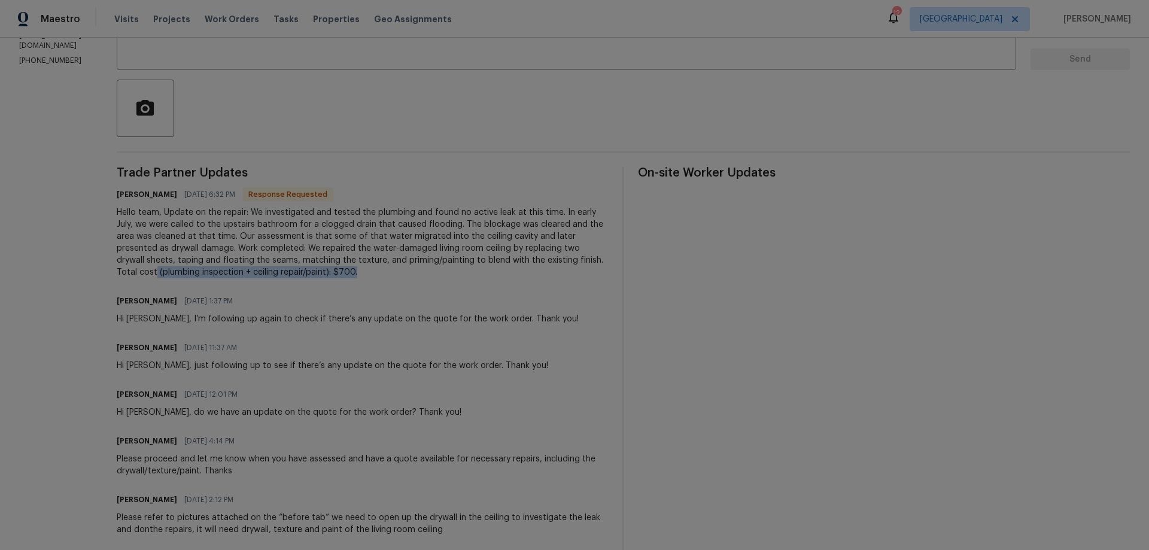
copy div "(plumbing inspection + ceiling repair/paint): $700."
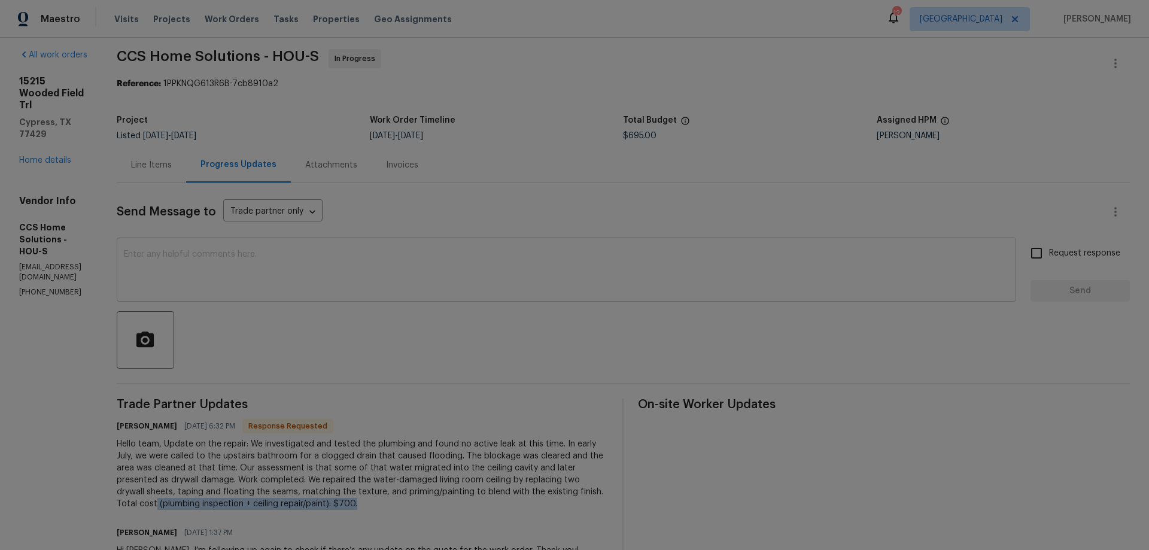
scroll to position [0, 0]
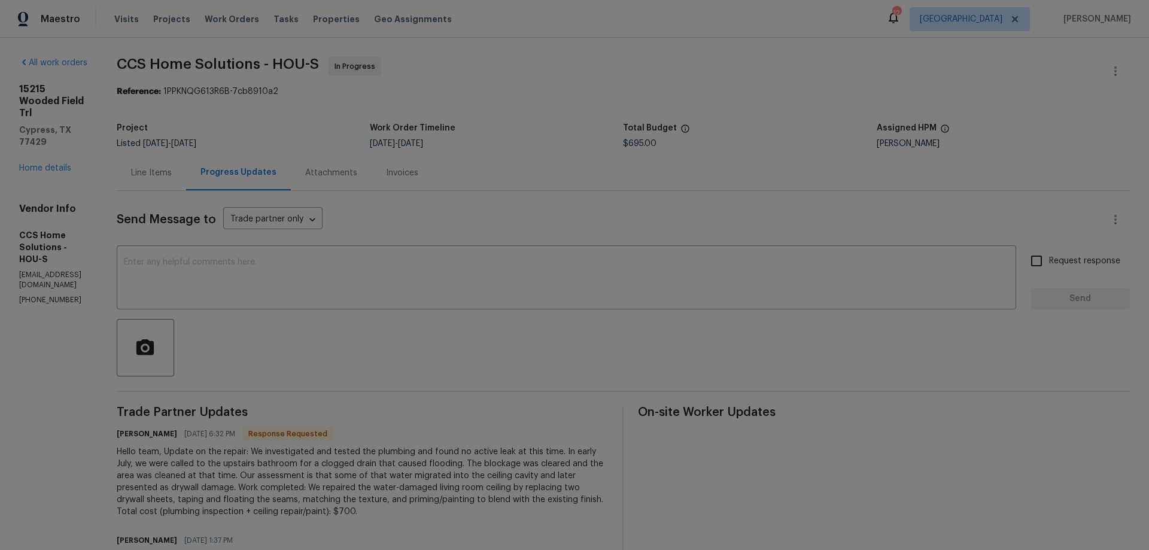
click at [172, 168] on div "Line Items" at bounding box center [151, 173] width 41 height 12
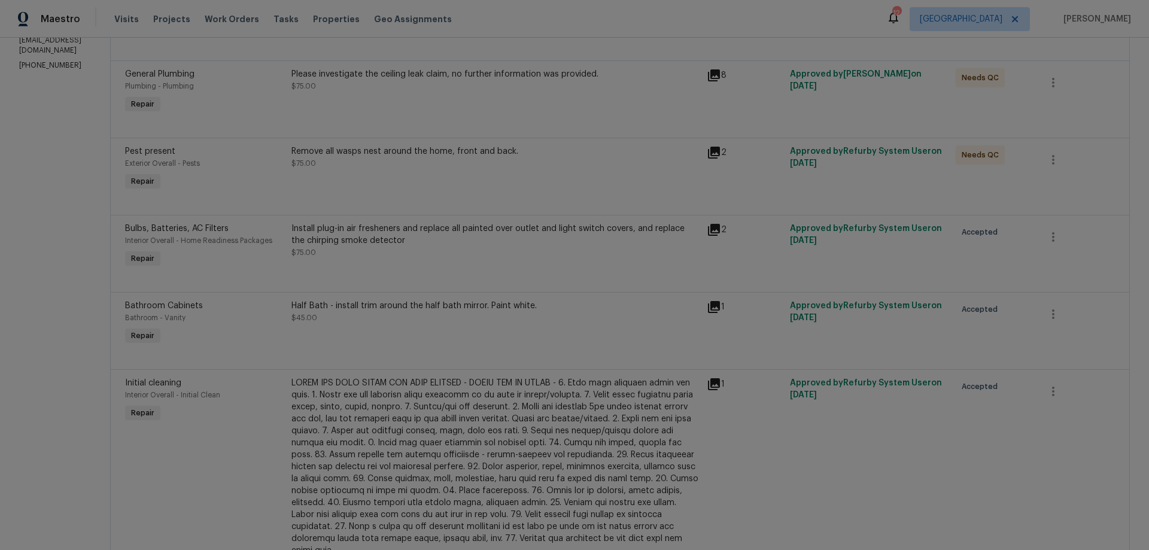
scroll to position [31, 0]
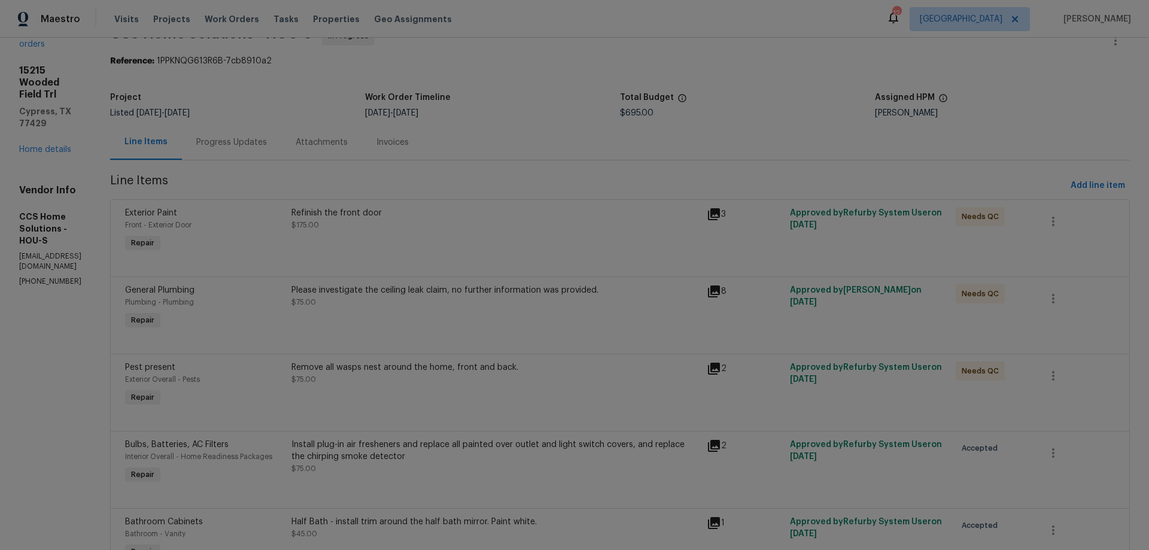
click at [423, 294] on div "Please investigate the ceiling leak claim, no further information was provided." at bounding box center [495, 290] width 408 height 12
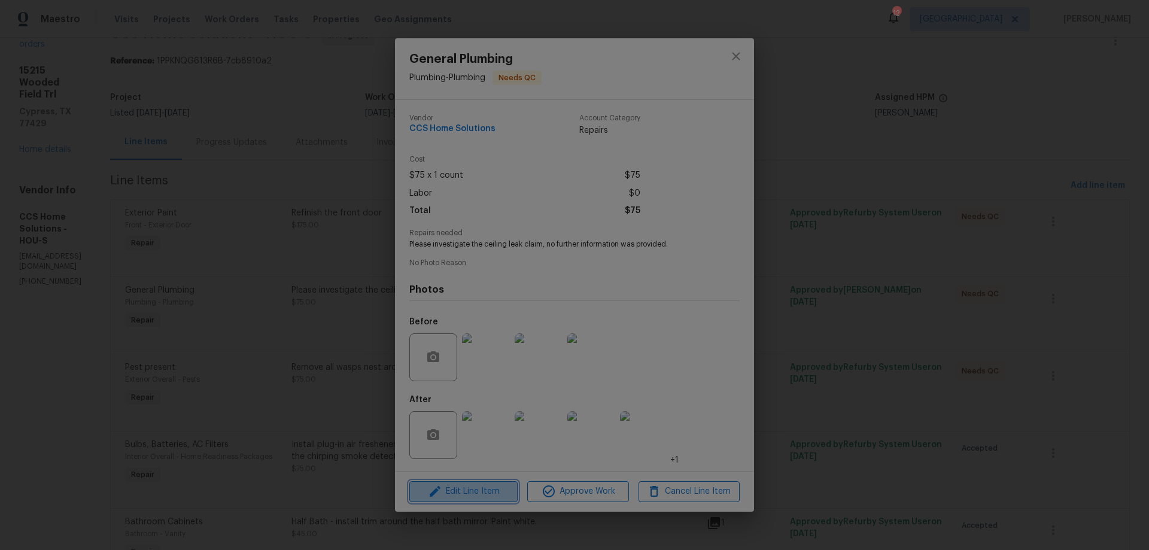
click at [481, 491] on span "Edit Line Item" at bounding box center [463, 491] width 101 height 15
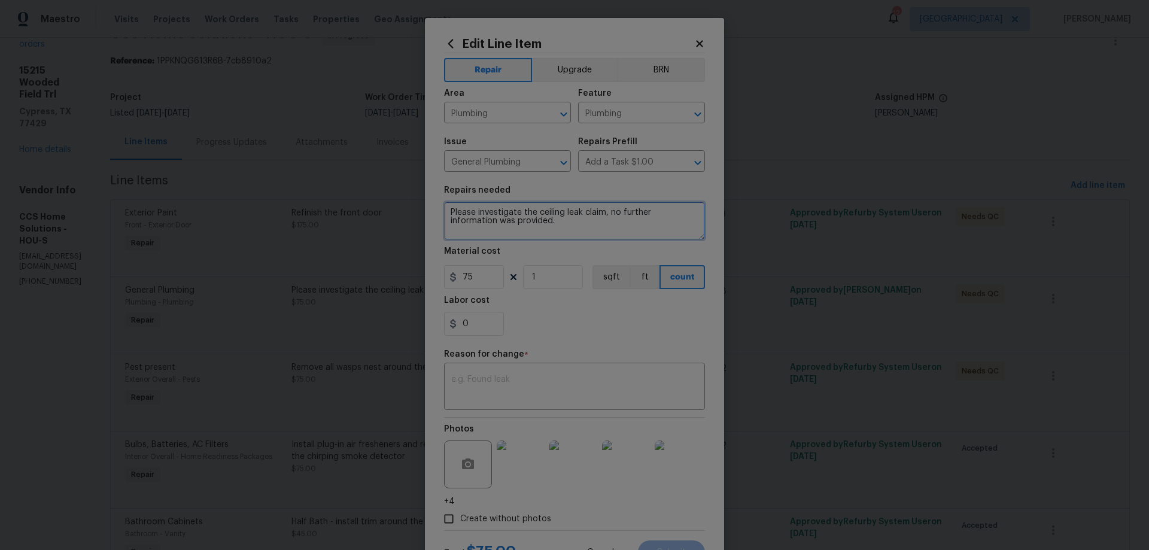
drag, startPoint x: 535, startPoint y: 224, endPoint x: 443, endPoint y: 203, distance: 94.0
click at [444, 203] on textarea "Please investigate the ceiling leak claim, no further information was provided." at bounding box center [574, 221] width 261 height 38
paste textarea "(plumbing inspection + ceiling repair/paint): $700"
type textarea "(plumbing inspection + ceiling repair/paint): $700."
click at [507, 370] on div "x ​" at bounding box center [574, 387] width 261 height 44
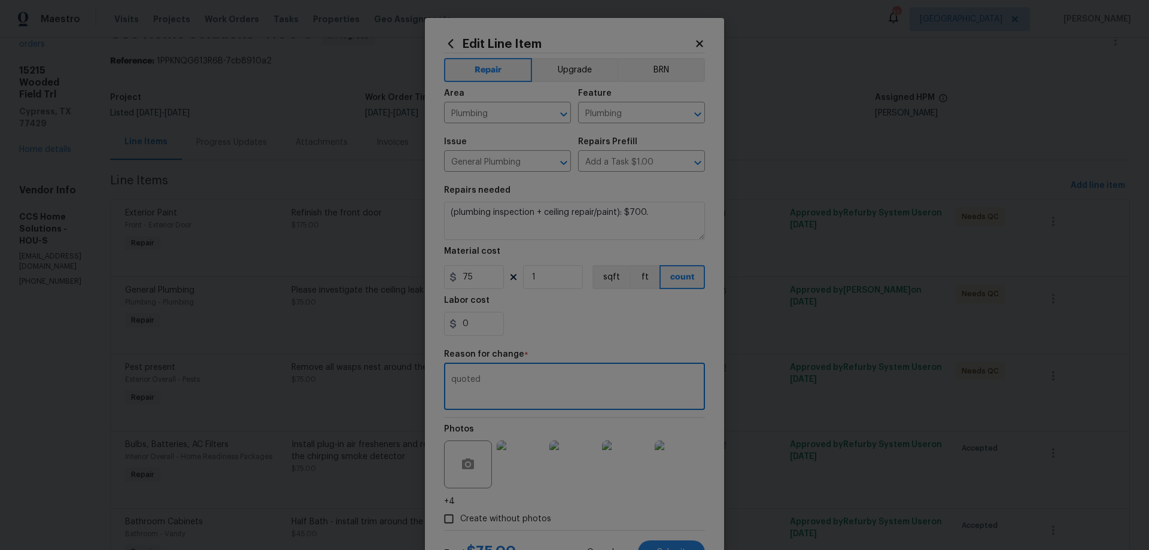
type textarea "quoted"
drag, startPoint x: 477, startPoint y: 270, endPoint x: 461, endPoint y: 279, distance: 18.7
click at [461, 279] on input "75" at bounding box center [474, 277] width 60 height 24
type input "700"
drag, startPoint x: 682, startPoint y: 210, endPoint x: 619, endPoint y: 211, distance: 63.4
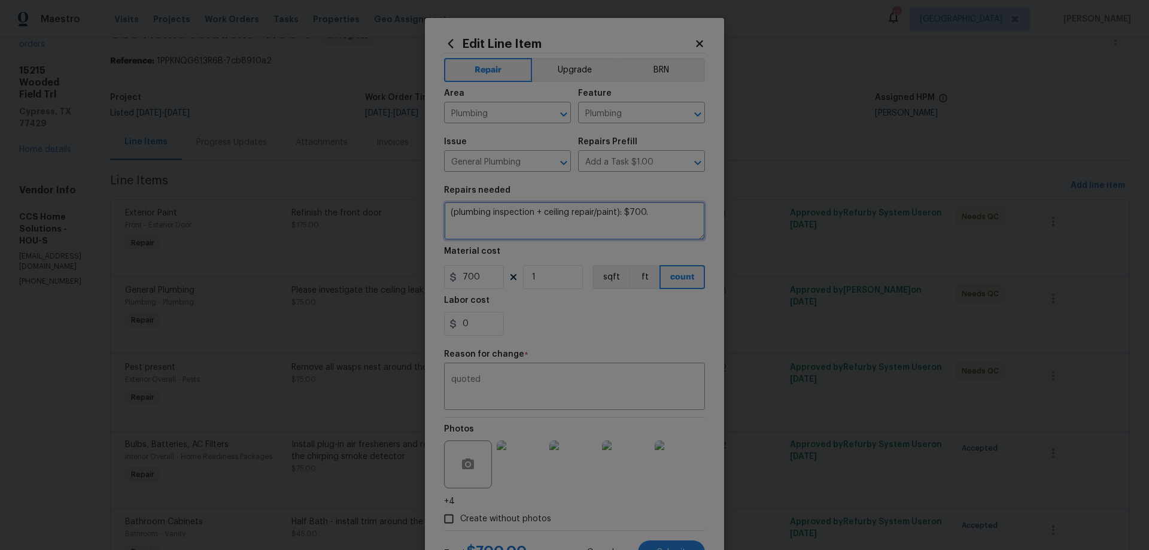
click at [619, 211] on textarea "(plumbing inspection + ceiling repair/paint): $700." at bounding box center [574, 221] width 261 height 38
click at [708, 521] on div "Edit Line Item Repair Upgrade BRN Area Plumbing ​ Feature Plumbing ​ Issue Gene…" at bounding box center [574, 300] width 299 height 565
click at [528, 479] on img at bounding box center [520, 464] width 48 height 48
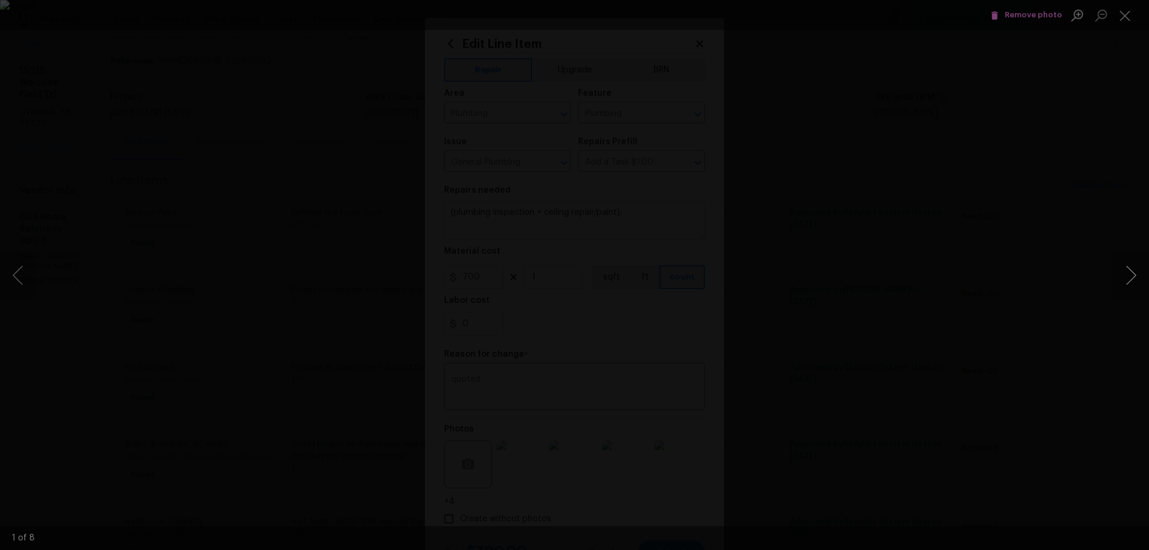
click at [1140, 273] on button "Next image" at bounding box center [1131, 275] width 36 height 48
click at [1135, 273] on button "Next image" at bounding box center [1131, 275] width 36 height 48
click at [1135, 274] on button "Next image" at bounding box center [1131, 275] width 36 height 48
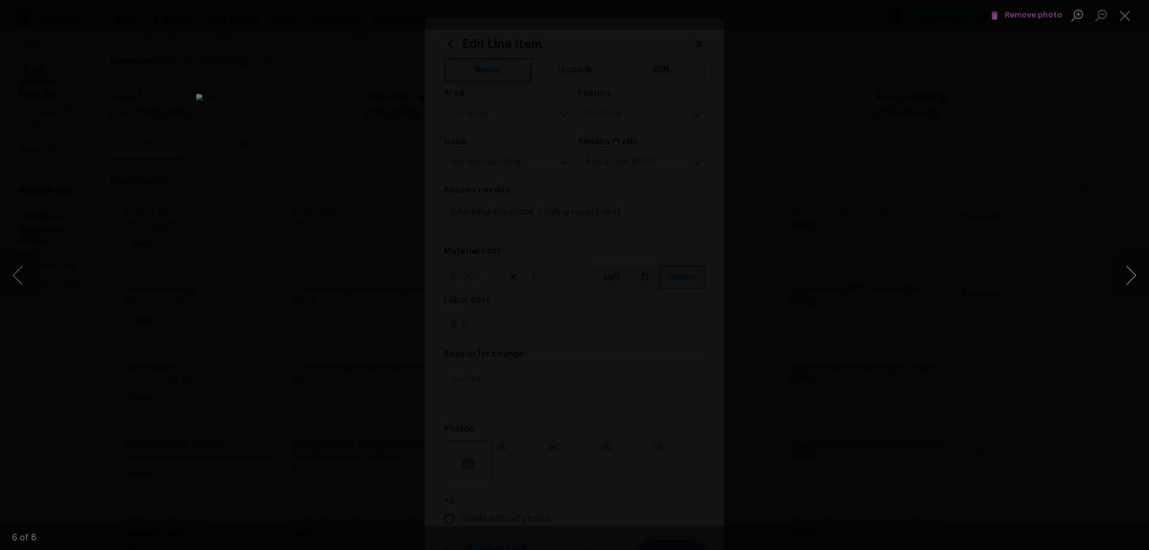
click at [1135, 274] on button "Next image" at bounding box center [1131, 275] width 36 height 48
click at [1131, 17] on button "Close lightbox" at bounding box center [1125, 15] width 24 height 21
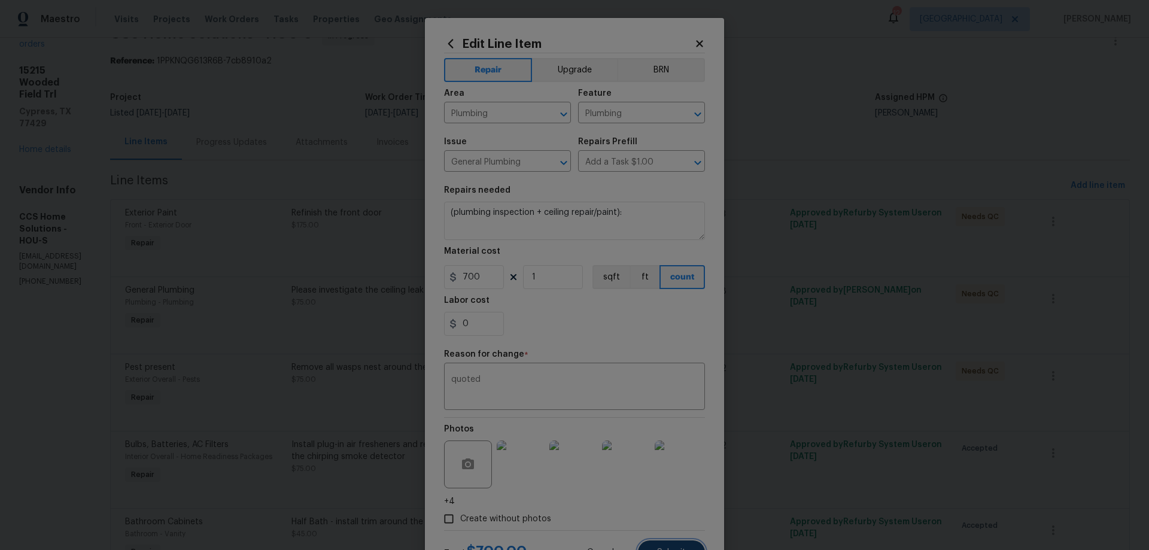
click at [658, 545] on button "Submit" at bounding box center [671, 552] width 67 height 24
type textarea "Please investigate the ceiling leak claim, no further information was provided."
type input "75"
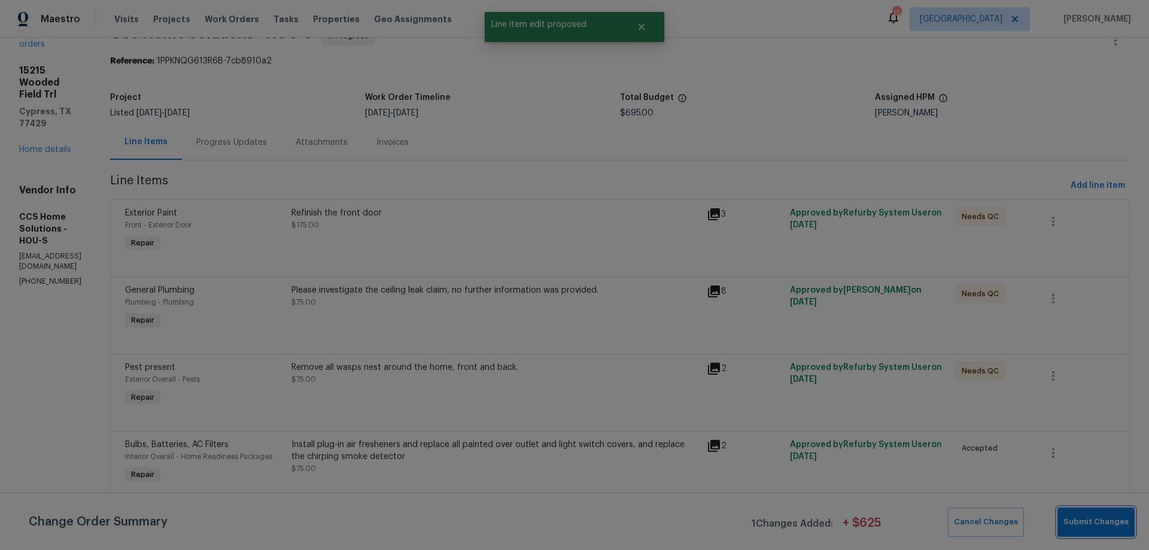
click at [1080, 524] on span "Submit Changes" at bounding box center [1095, 522] width 65 height 14
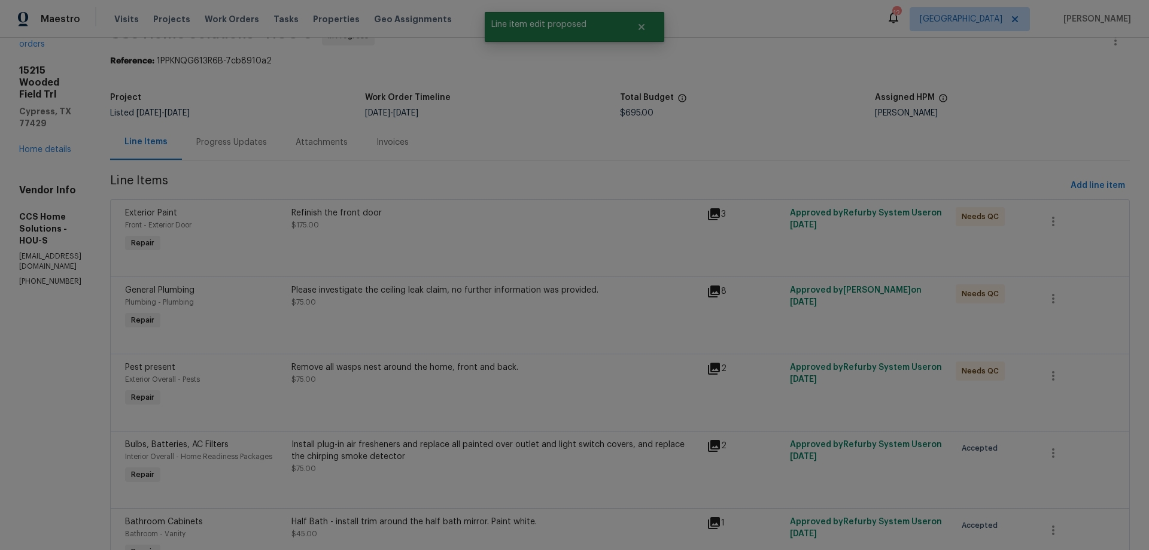
scroll to position [0, 0]
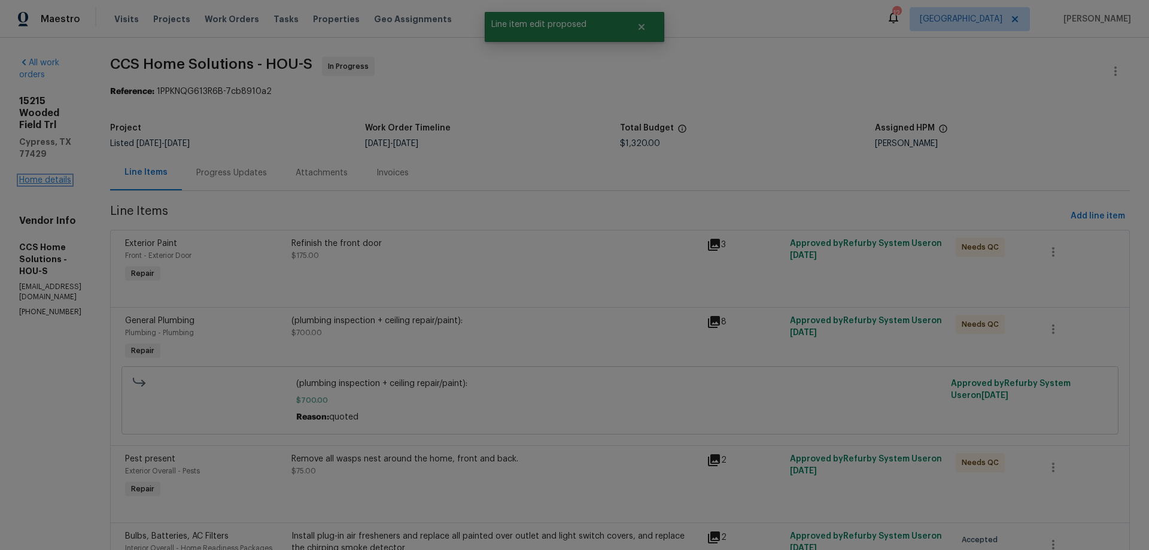
click at [46, 176] on link "Home details" at bounding box center [45, 180] width 52 height 8
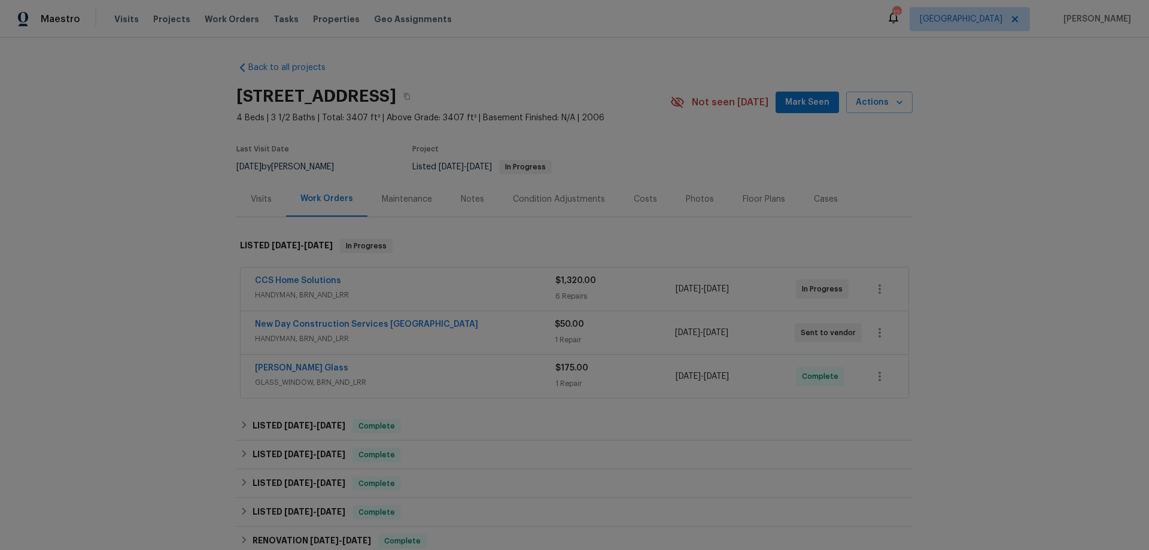
click at [430, 282] on div "CCS Home Solutions" at bounding box center [405, 282] width 300 height 14
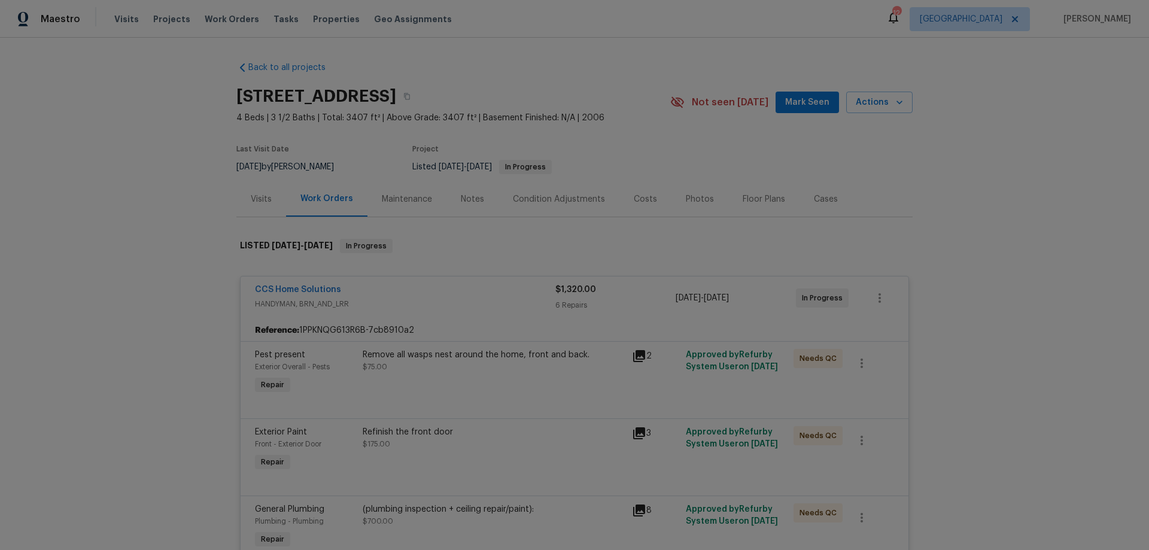
click at [453, 299] on span "HANDYMAN, BRN_AND_LRR" at bounding box center [405, 304] width 300 height 12
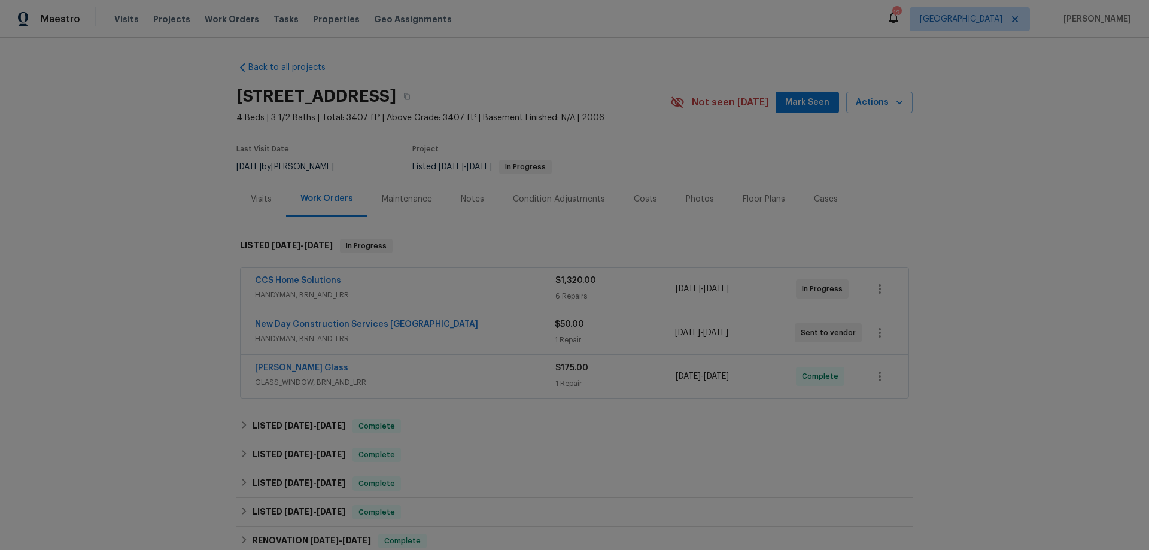
click at [453, 332] on div "New Day Construction Services [GEOGRAPHIC_DATA]" at bounding box center [405, 325] width 300 height 14
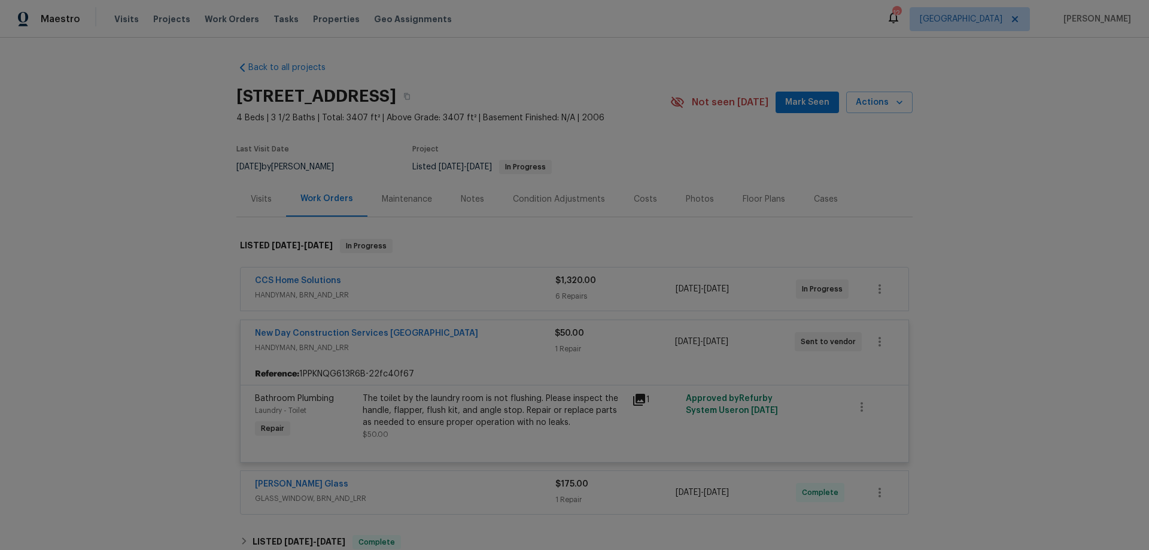
click at [453, 332] on div "New Day Construction Services [GEOGRAPHIC_DATA]" at bounding box center [405, 334] width 300 height 14
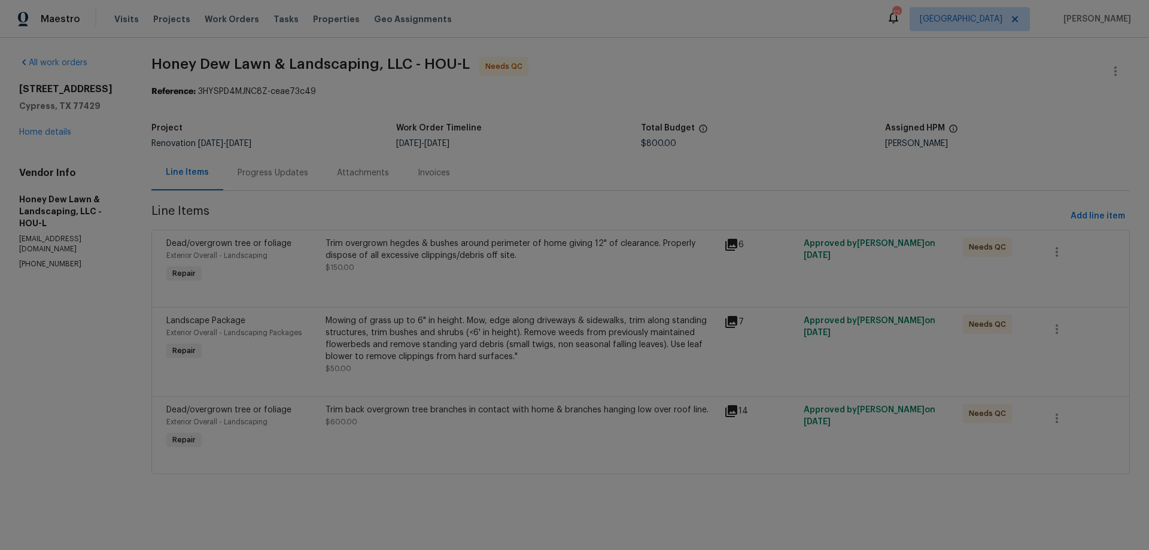
click at [423, 264] on div "Trim overgrown hegdes & bushes around perimeter of home giving 12" of clearance…" at bounding box center [520, 255] width 391 height 36
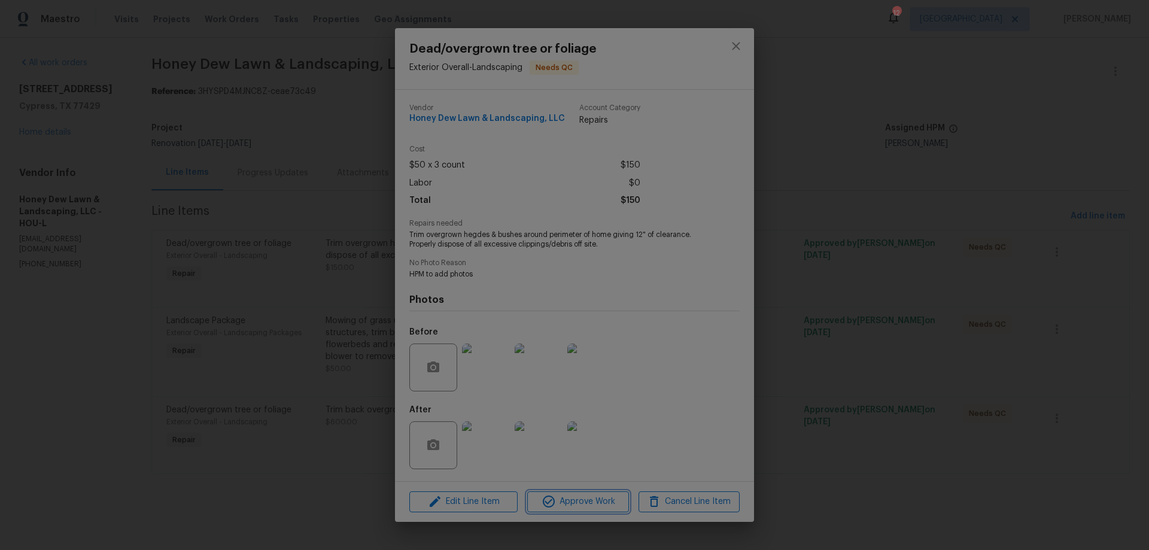
click at [589, 495] on span "Approve Work" at bounding box center [578, 501] width 94 height 15
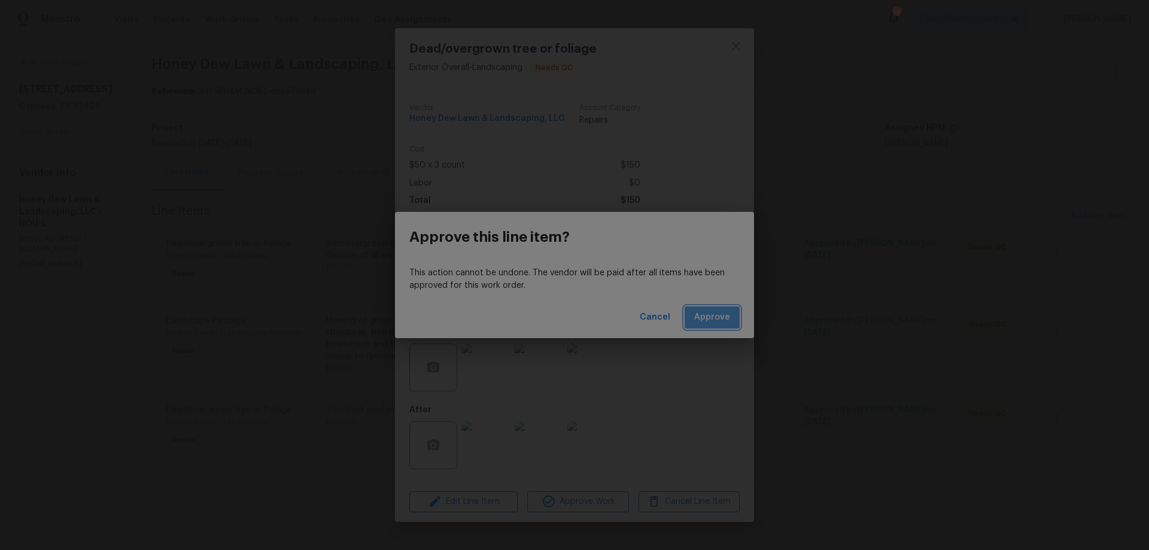
click at [715, 322] on span "Approve" at bounding box center [712, 317] width 36 height 15
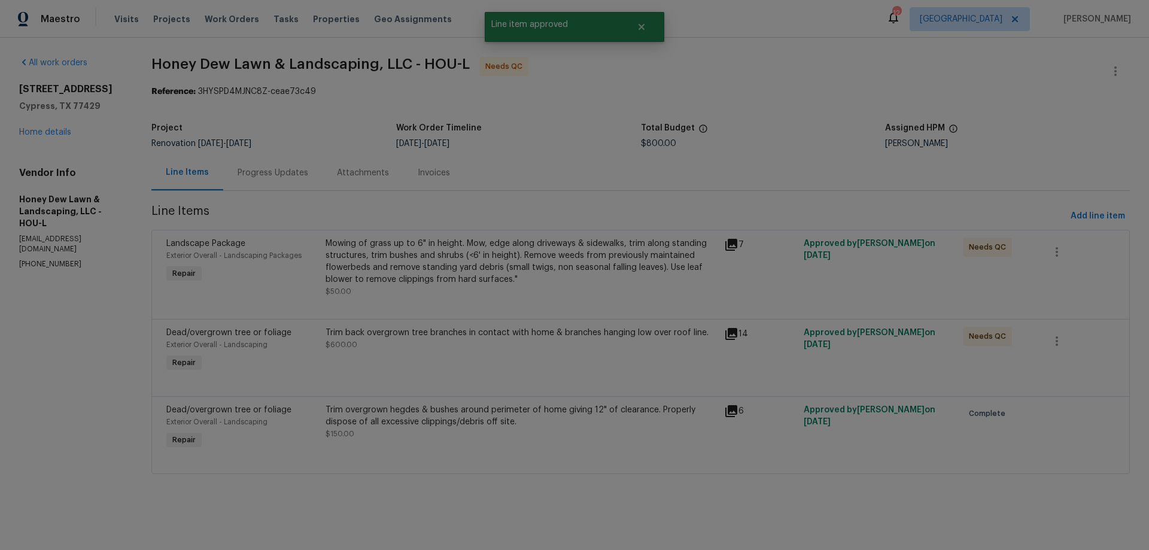
click at [498, 265] on div "Mowing of grass up to 6" in height. Mow, edge along driveways & sidewalks, trim…" at bounding box center [520, 261] width 391 height 48
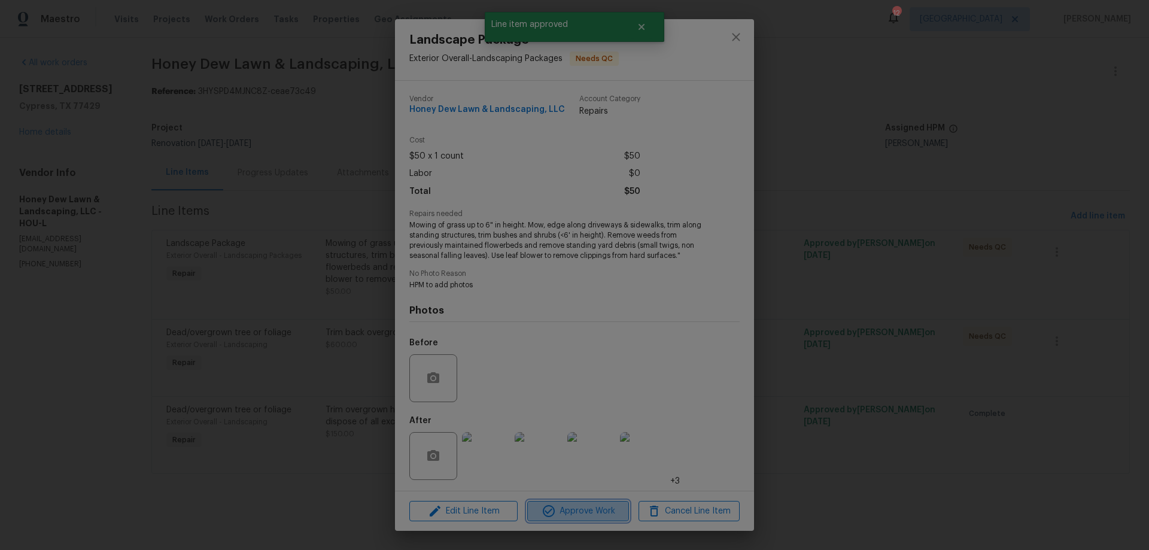
click at [574, 508] on span "Approve Work" at bounding box center [578, 511] width 94 height 15
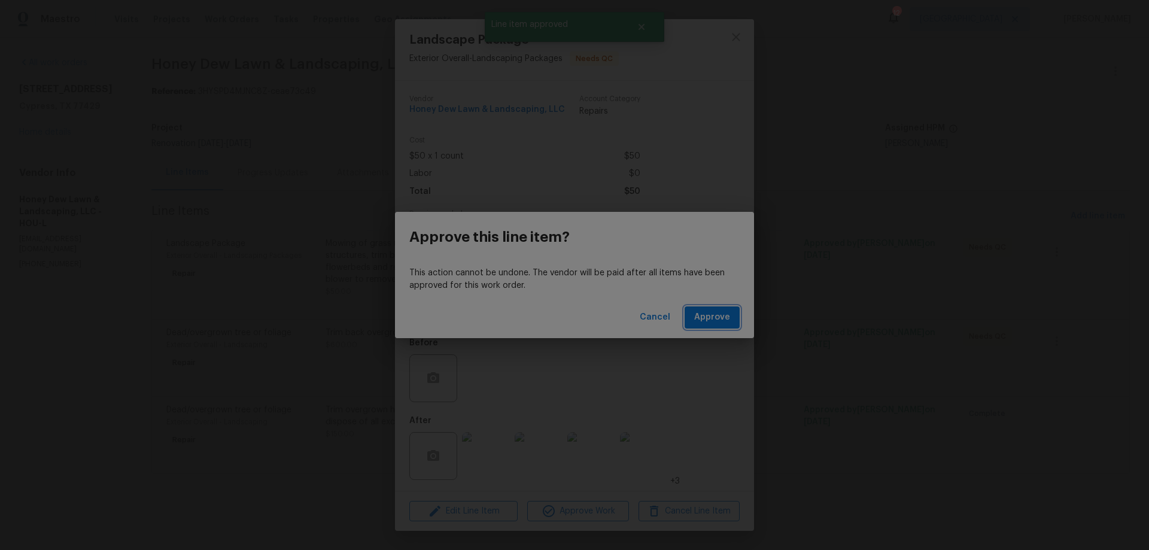
click at [730, 316] on button "Approve" at bounding box center [711, 317] width 55 height 22
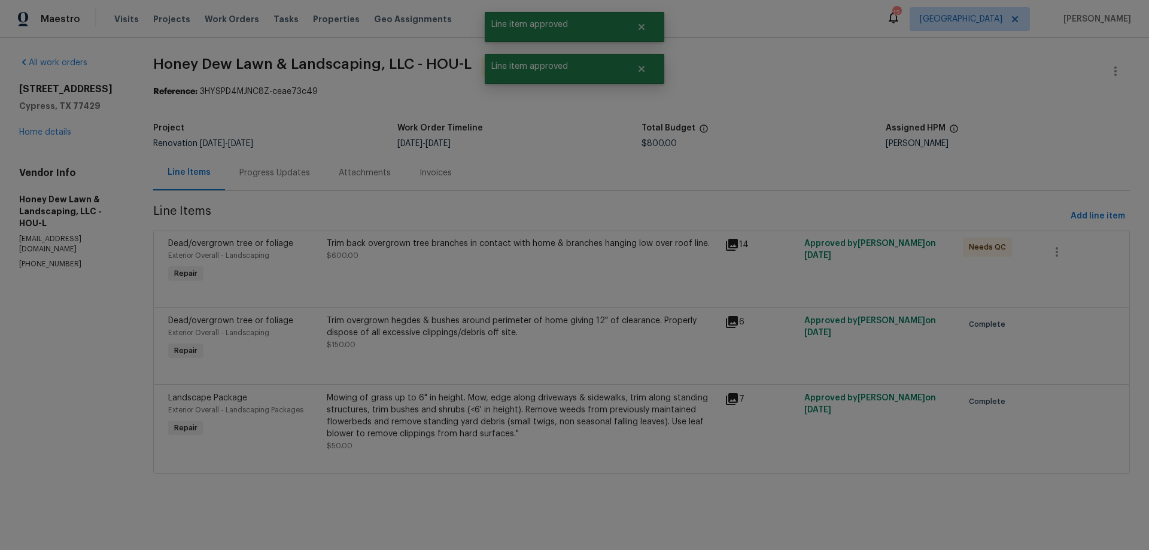
click at [269, 175] on div "Progress Updates" at bounding box center [274, 173] width 71 height 12
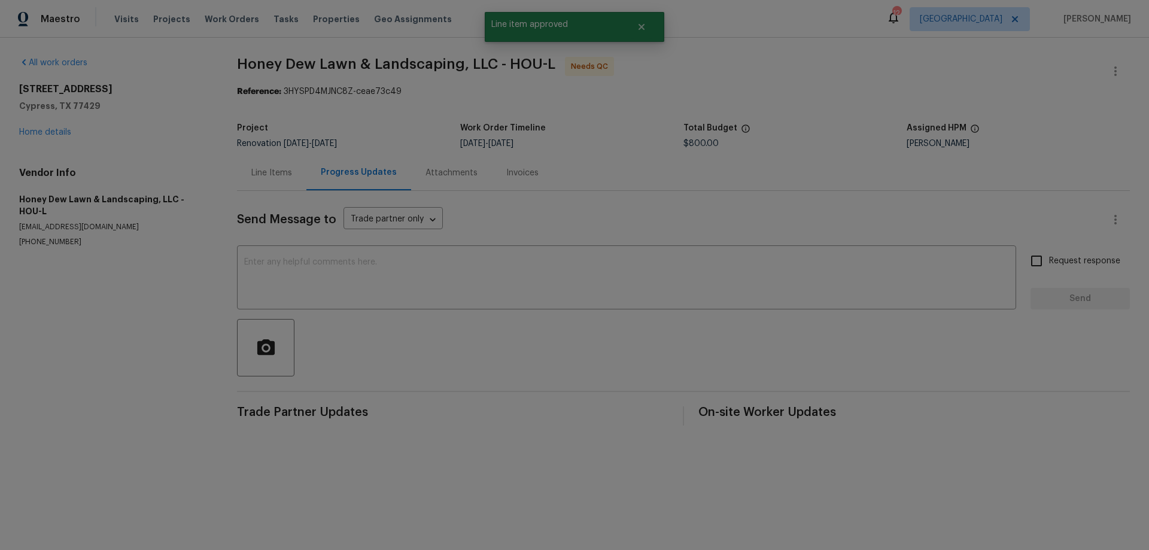
click at [246, 175] on div "Line Items" at bounding box center [271, 172] width 69 height 35
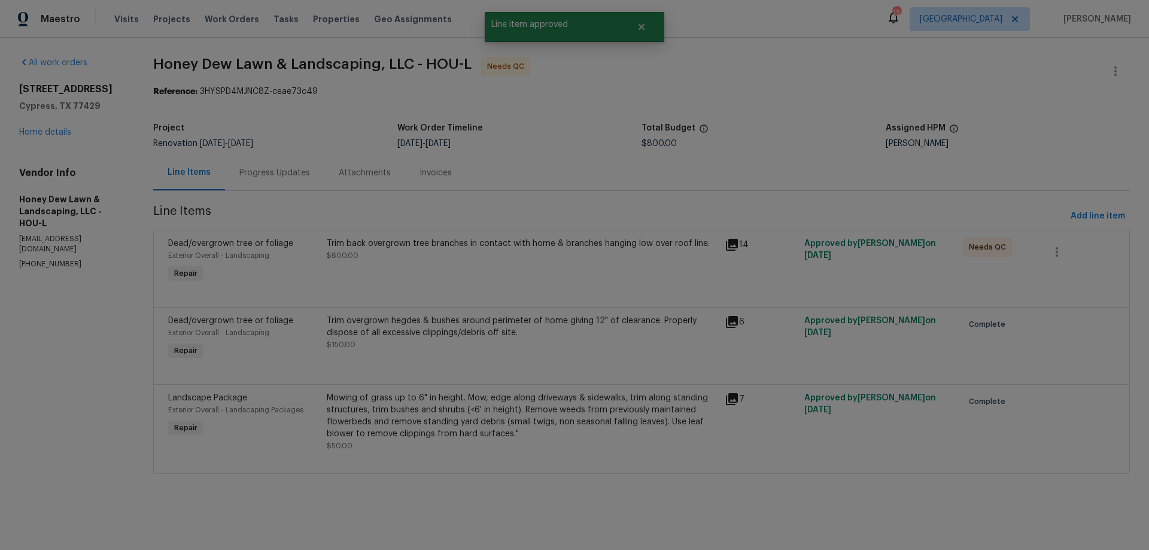
click at [481, 250] on div "Trim back overgrown tree branches in contact with home & branches hanging low o…" at bounding box center [522, 249] width 390 height 24
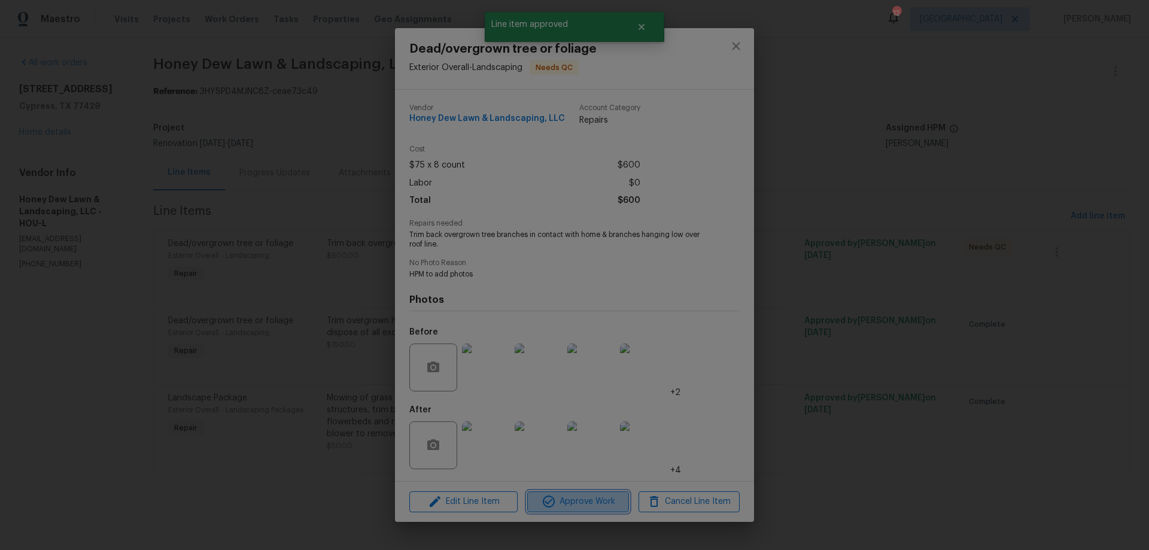
click at [581, 502] on span "Approve Work" at bounding box center [578, 501] width 94 height 15
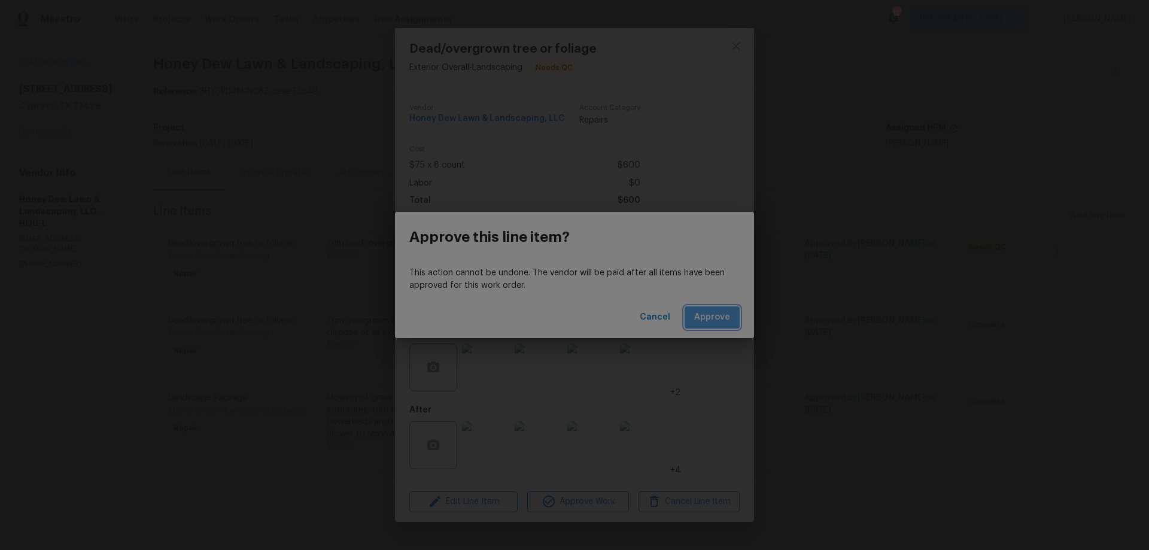
click at [717, 315] on span "Approve" at bounding box center [712, 317] width 36 height 15
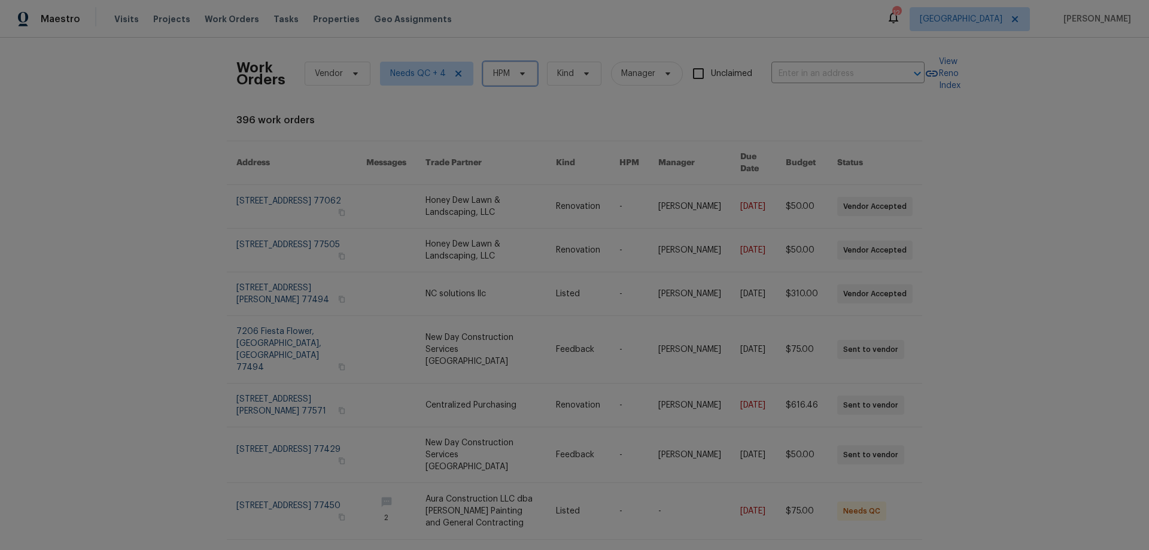
click at [485, 72] on span "HPM" at bounding box center [510, 74] width 54 height 24
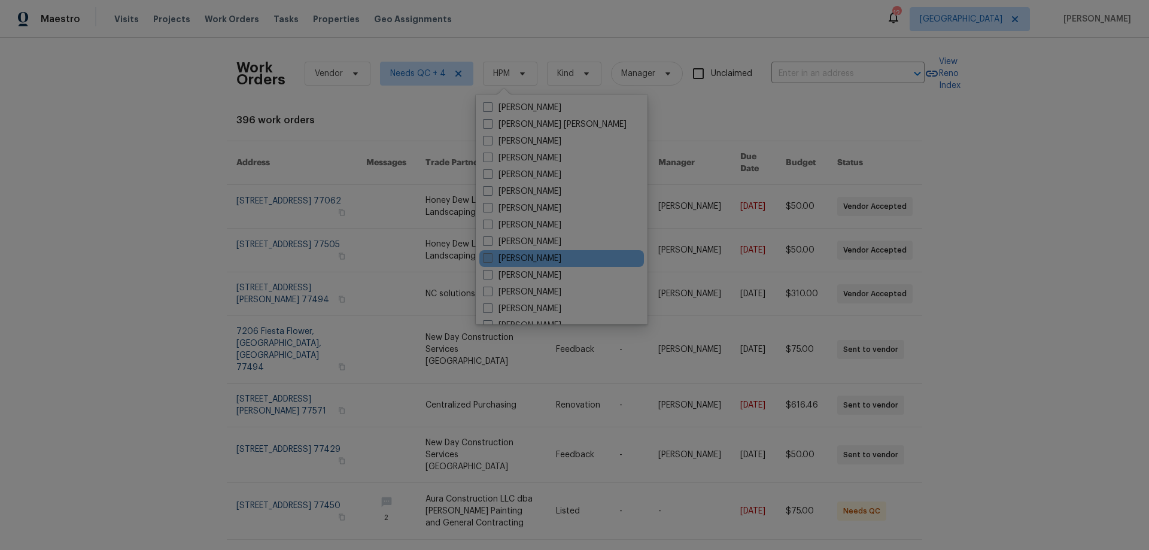
click at [534, 253] on label "[PERSON_NAME]" at bounding box center [522, 258] width 78 height 12
click at [491, 253] on input "[PERSON_NAME]" at bounding box center [487, 256] width 8 height 8
checkbox input "true"
